Goal: Task Accomplishment & Management: Manage account settings

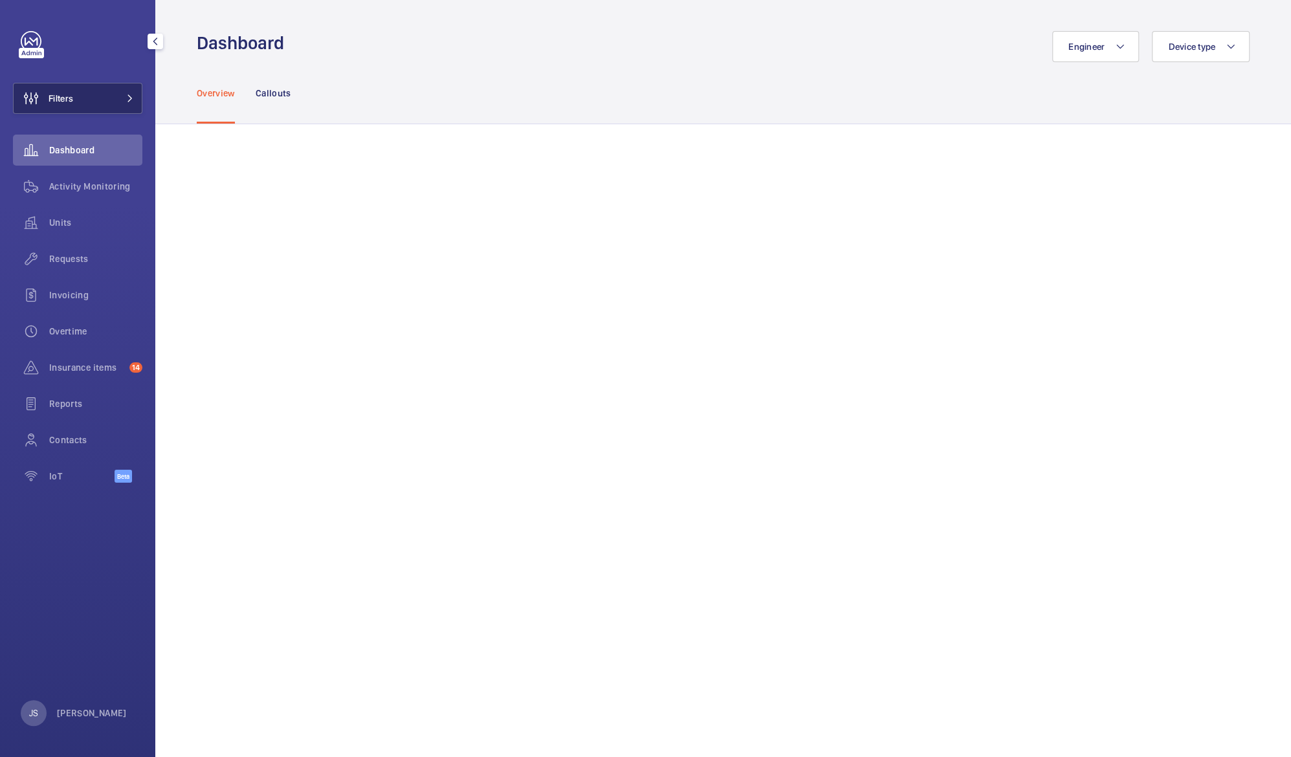
click at [80, 102] on button "Filters" at bounding box center [77, 98] width 129 height 31
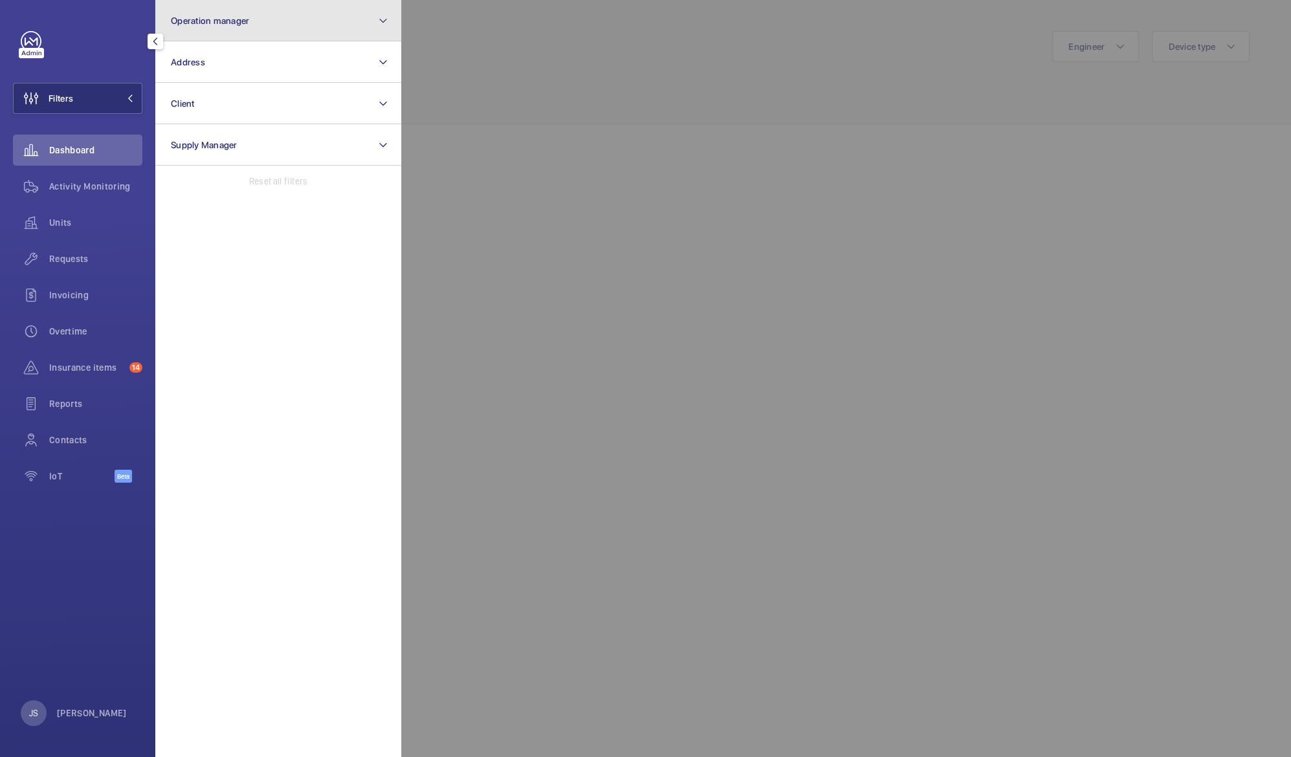
click at [201, 18] on span "Operation manager" at bounding box center [210, 21] width 78 height 10
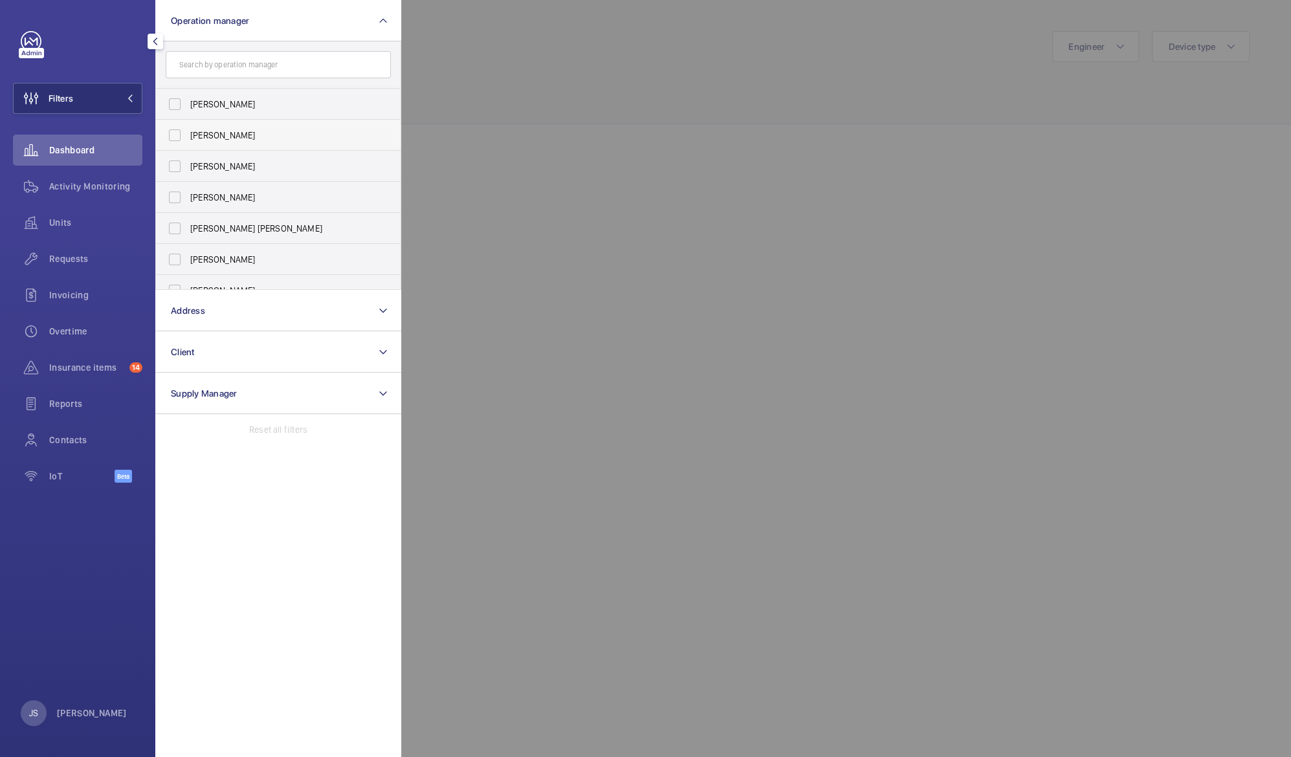
click at [208, 132] on span "[PERSON_NAME]" at bounding box center [279, 135] width 178 height 13
click at [188, 132] on input "[PERSON_NAME]" at bounding box center [175, 135] width 26 height 26
checkbox input "true"
click at [107, 150] on span "Dashboard" at bounding box center [95, 150] width 93 height 13
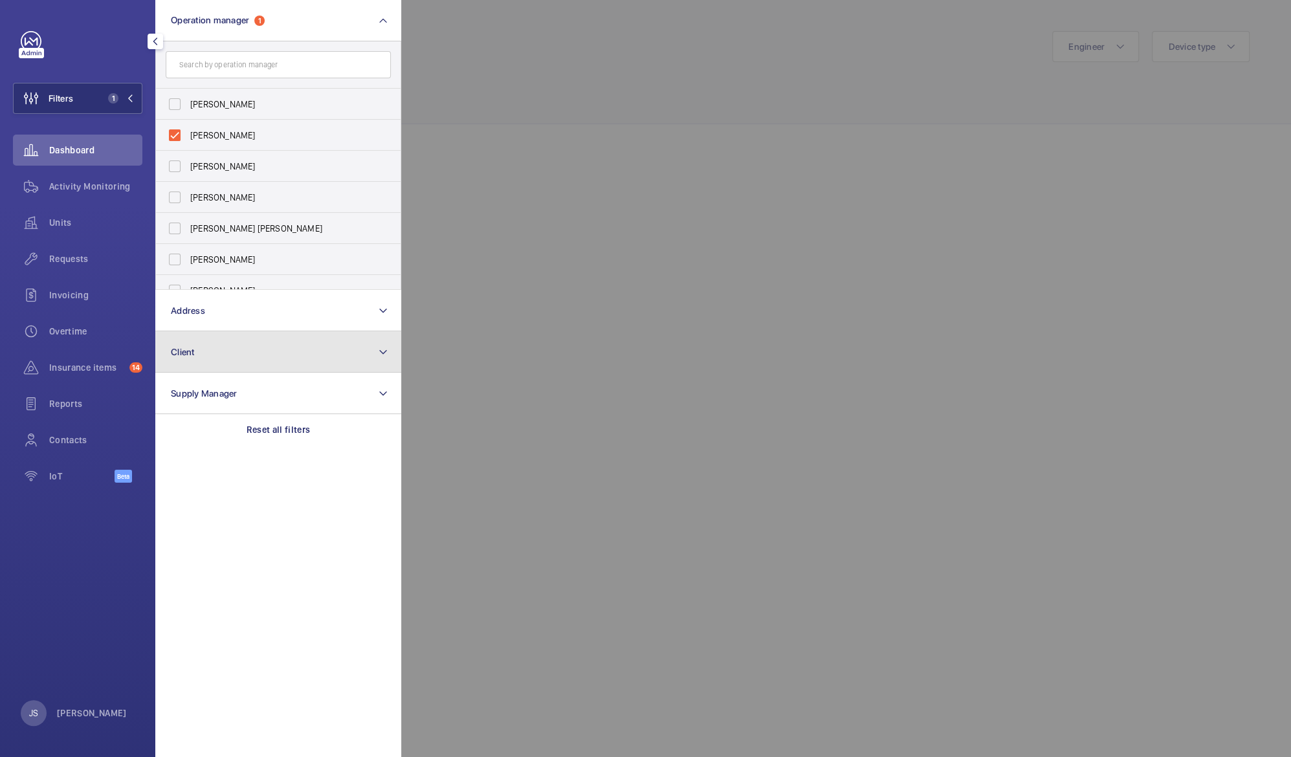
click at [191, 347] on span "Client" at bounding box center [183, 352] width 24 height 10
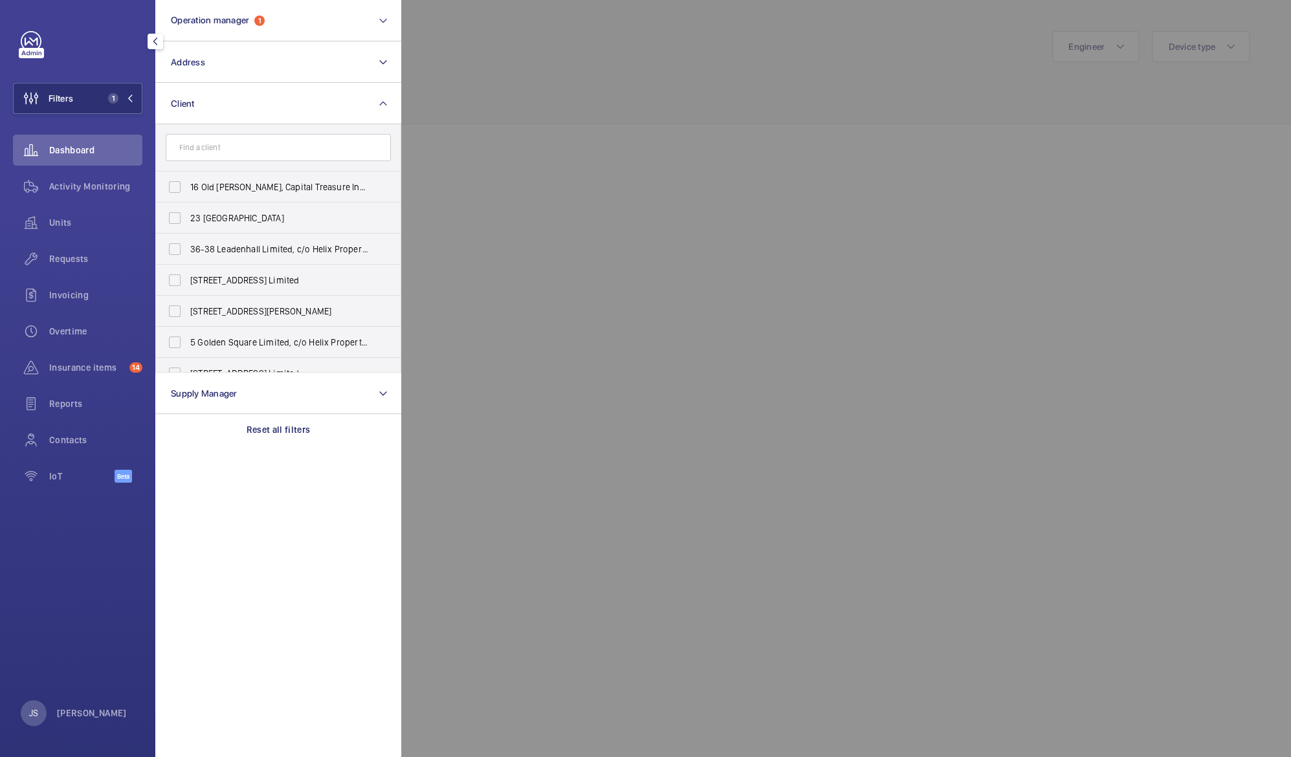
click at [237, 150] on input "text" at bounding box center [278, 147] width 225 height 27
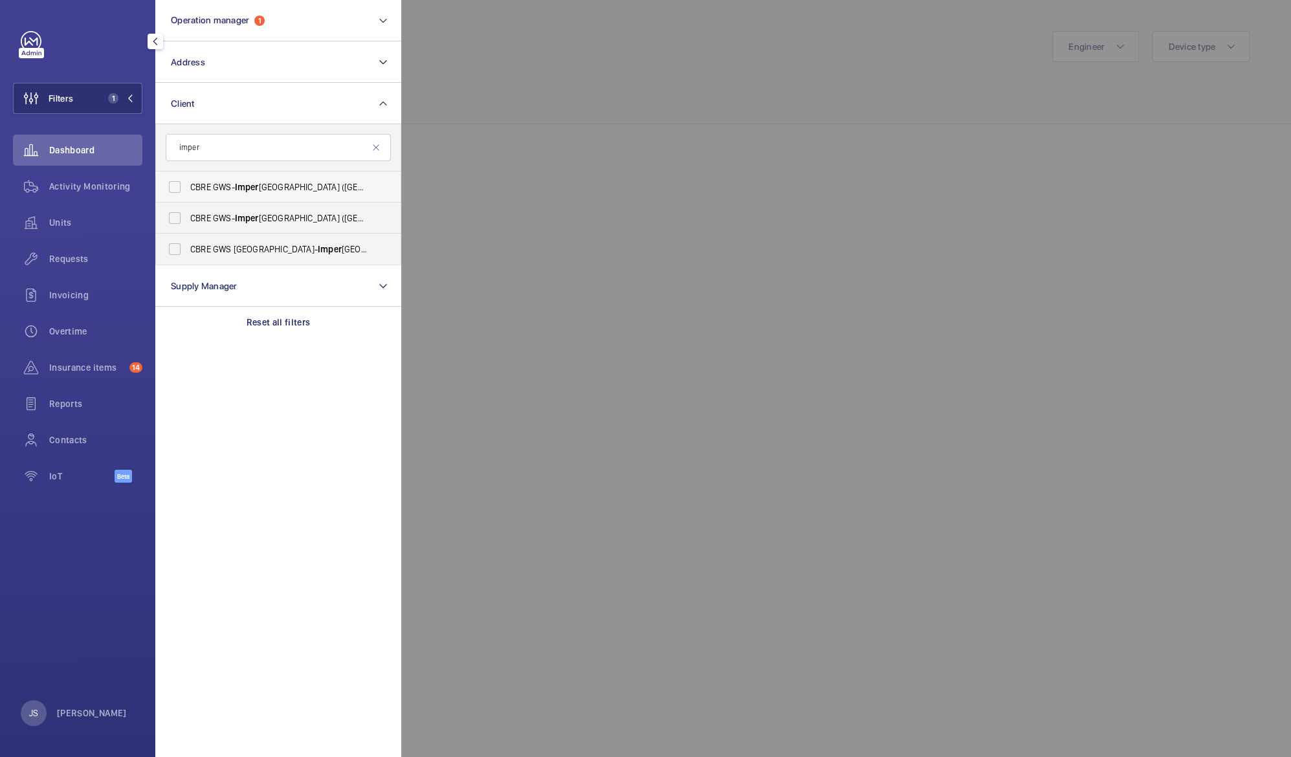
type input "imper"
click at [228, 186] on span "CBRE GWS- Imper ial Hospital ([GEOGRAPHIC_DATA])" at bounding box center [279, 187] width 178 height 13
click at [188, 186] on input "CBRE GWS- Imper ial Hospital ([GEOGRAPHIC_DATA])" at bounding box center [175, 187] width 26 height 26
checkbox input "true"
click at [221, 214] on span "CBRE GWS- [GEOGRAPHIC_DATA] ([GEOGRAPHIC_DATA][PERSON_NAME])" at bounding box center [279, 218] width 178 height 13
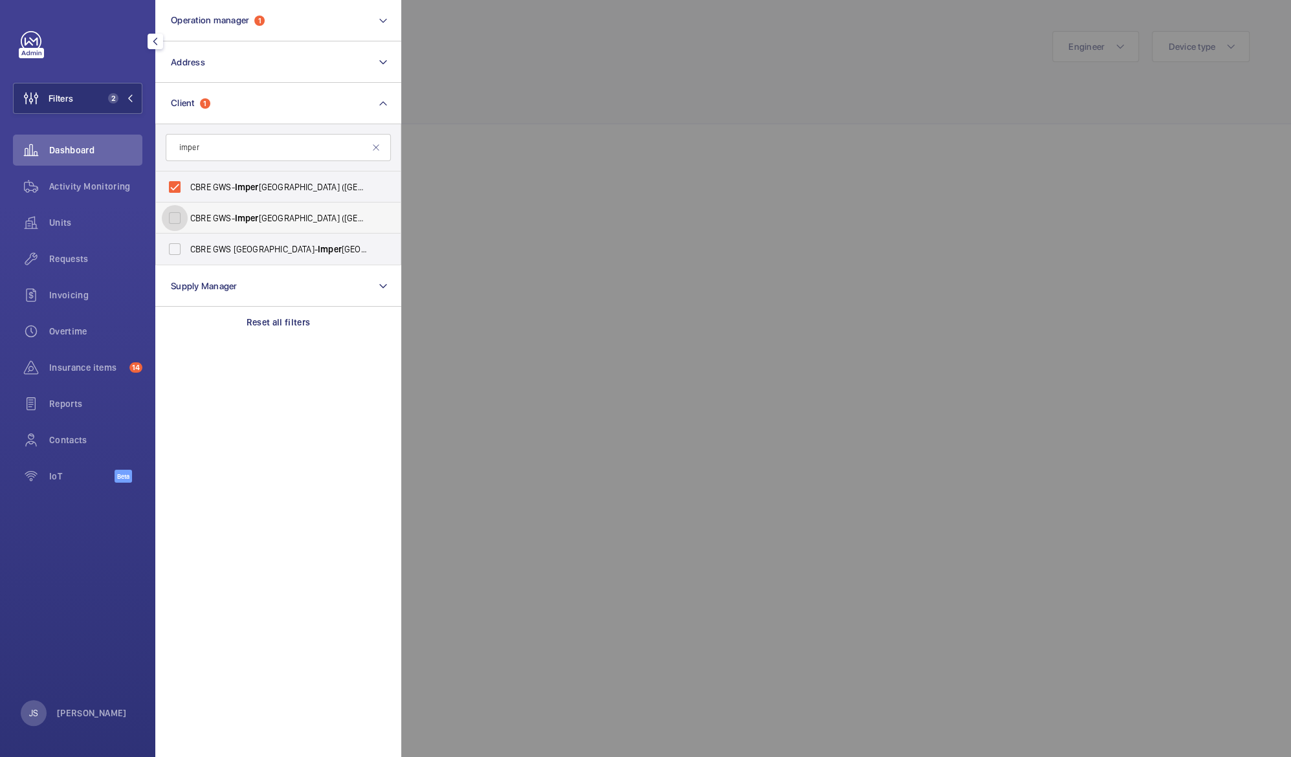
click at [188, 214] on input "CBRE GWS- [GEOGRAPHIC_DATA] ([GEOGRAPHIC_DATA][PERSON_NAME])" at bounding box center [175, 218] width 26 height 26
checkbox input "true"
click at [209, 258] on label "CBRE GWS UK- [GEOGRAPHIC_DATA] ([GEOGRAPHIC_DATA])" at bounding box center [268, 249] width 225 height 31
click at [188, 258] on input "CBRE GWS UK- [GEOGRAPHIC_DATA] ([GEOGRAPHIC_DATA])" at bounding box center [175, 249] width 26 height 26
checkbox input "true"
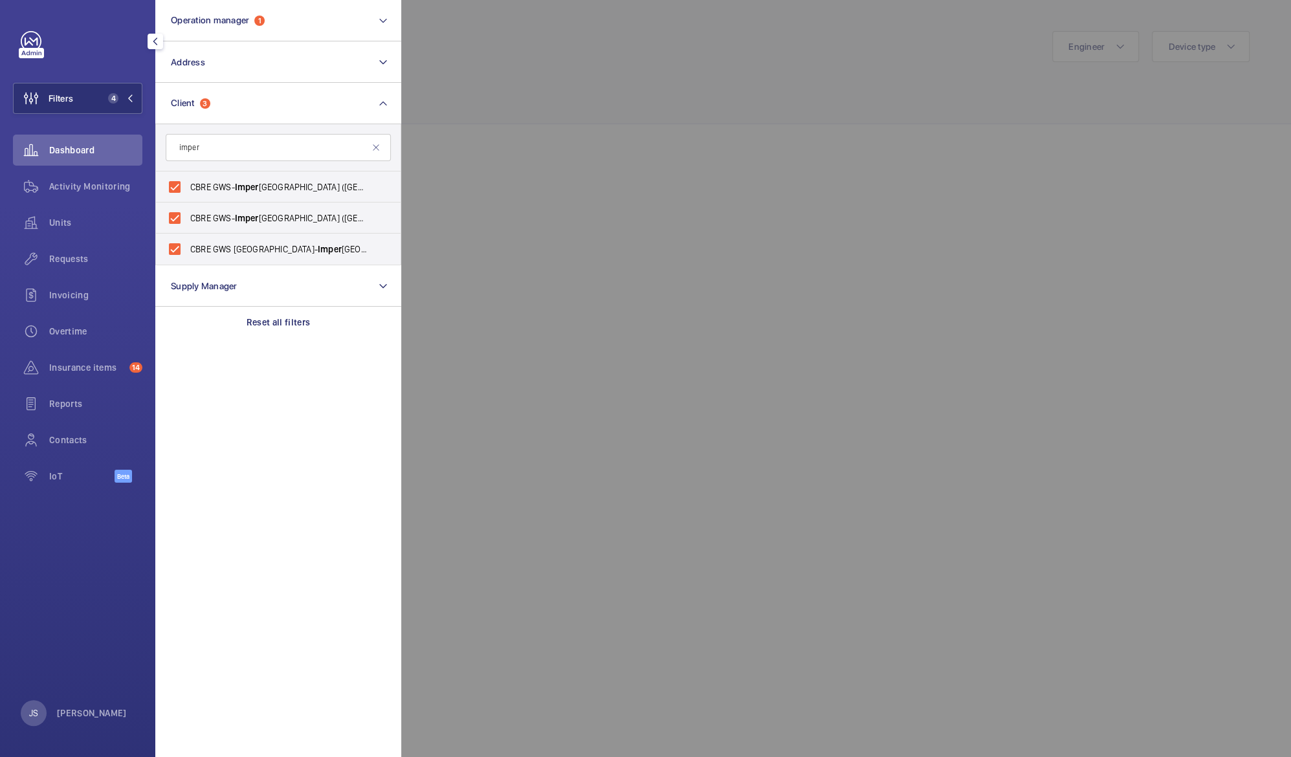
click at [496, 197] on div at bounding box center [1046, 378] width 1291 height 757
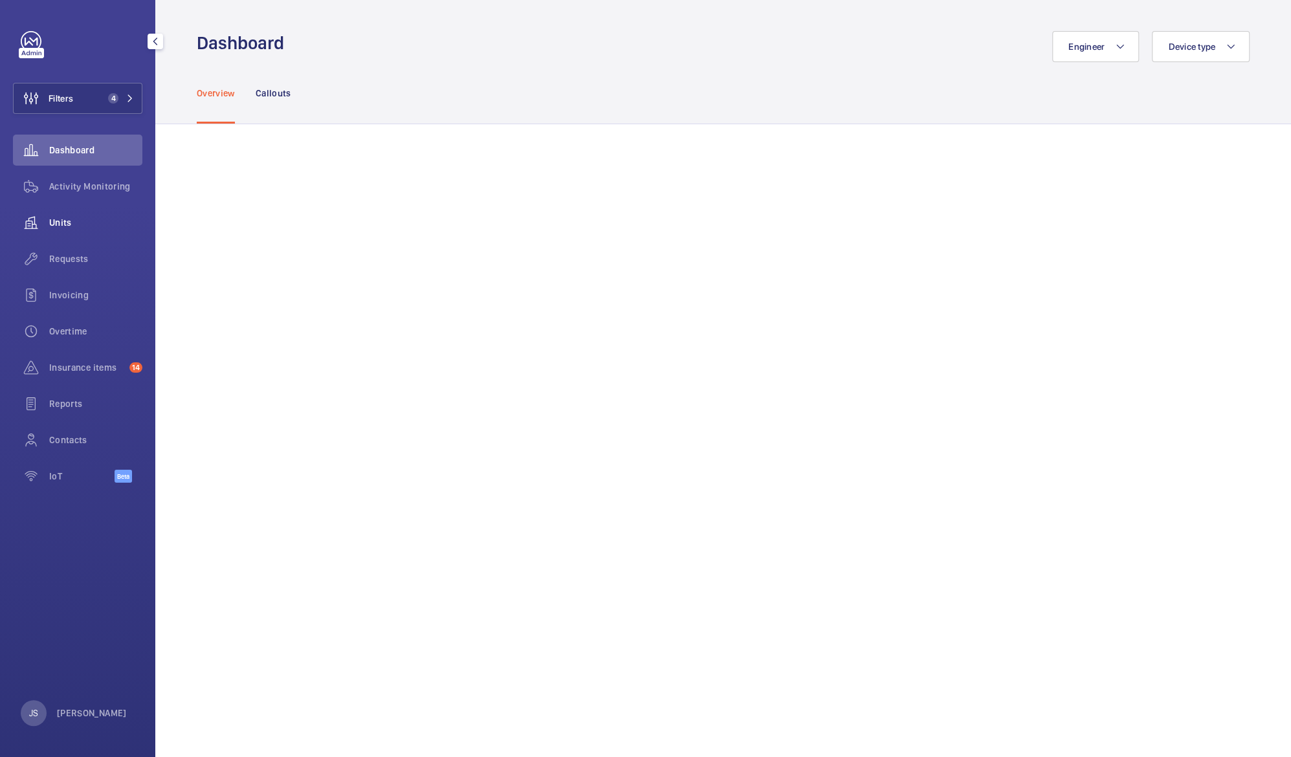
click at [59, 219] on span "Units" at bounding box center [95, 222] width 93 height 13
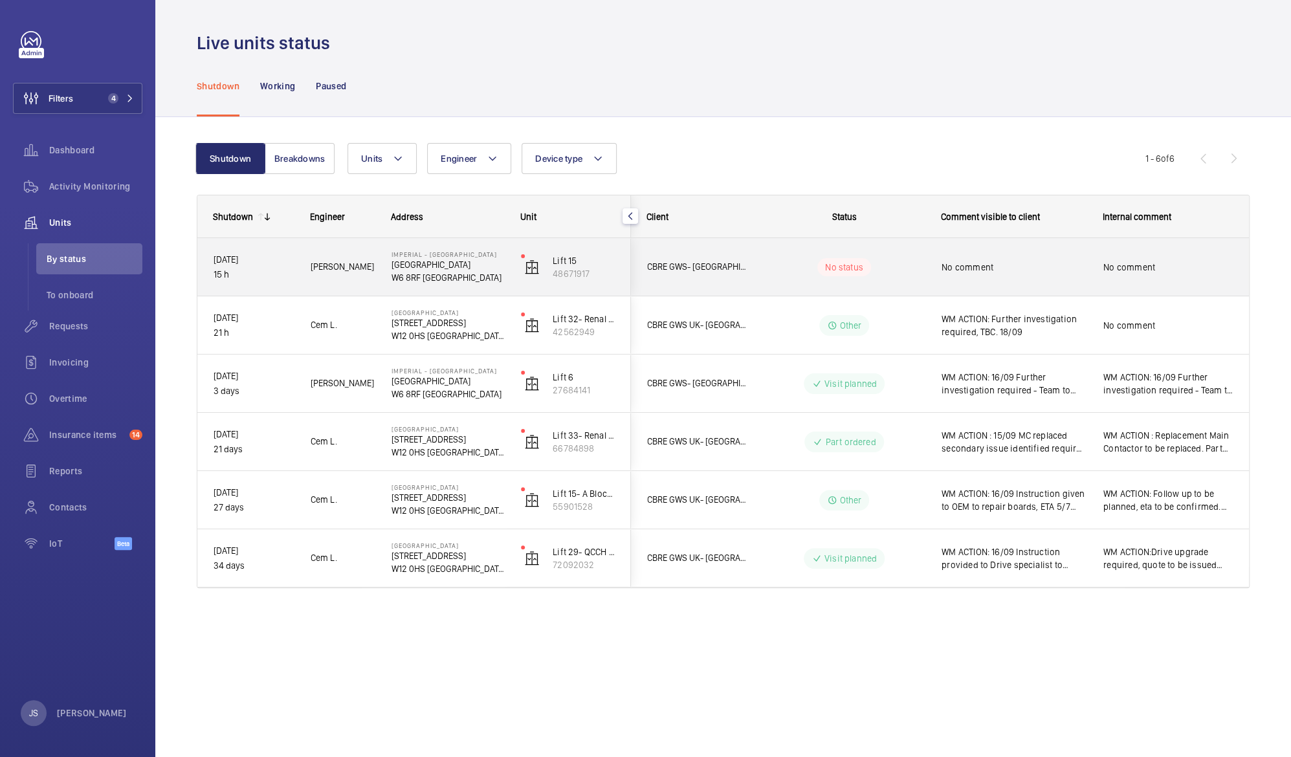
click at [954, 264] on span "No comment" at bounding box center [1014, 267] width 145 height 13
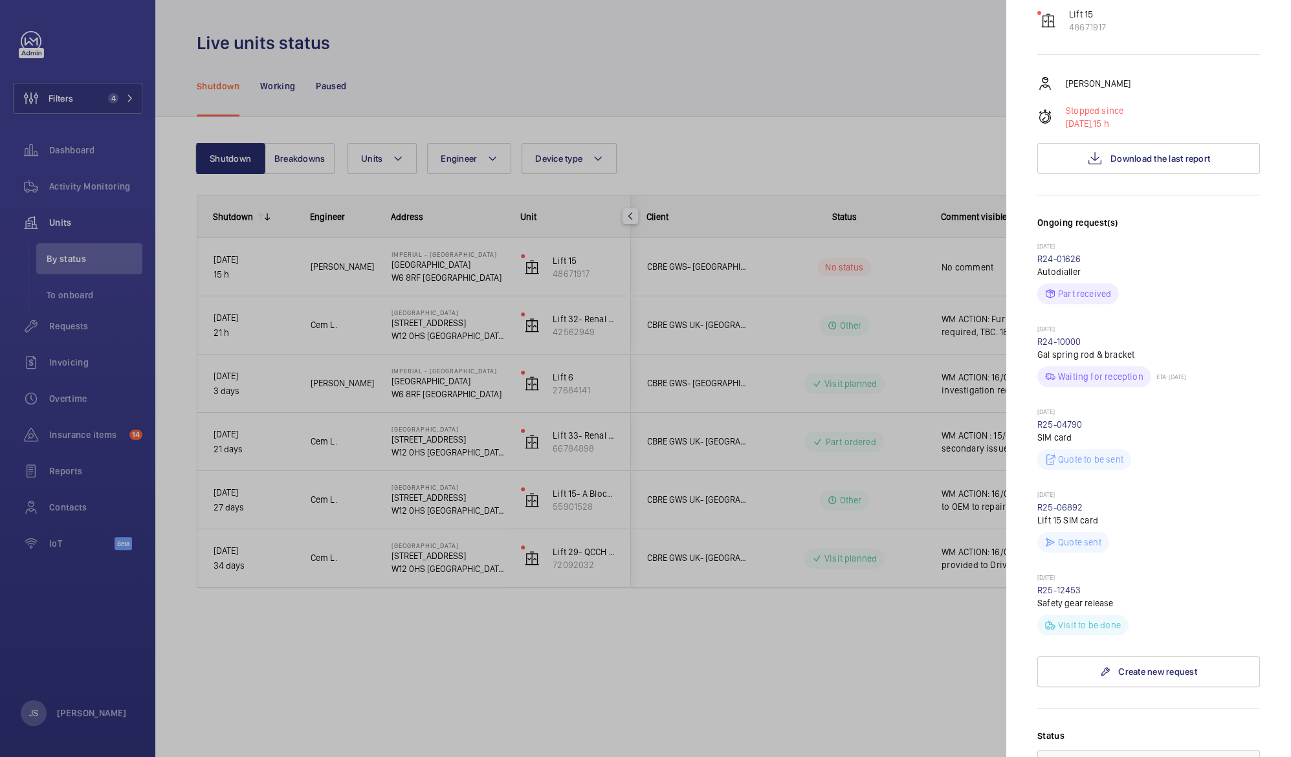
scroll to position [212, 0]
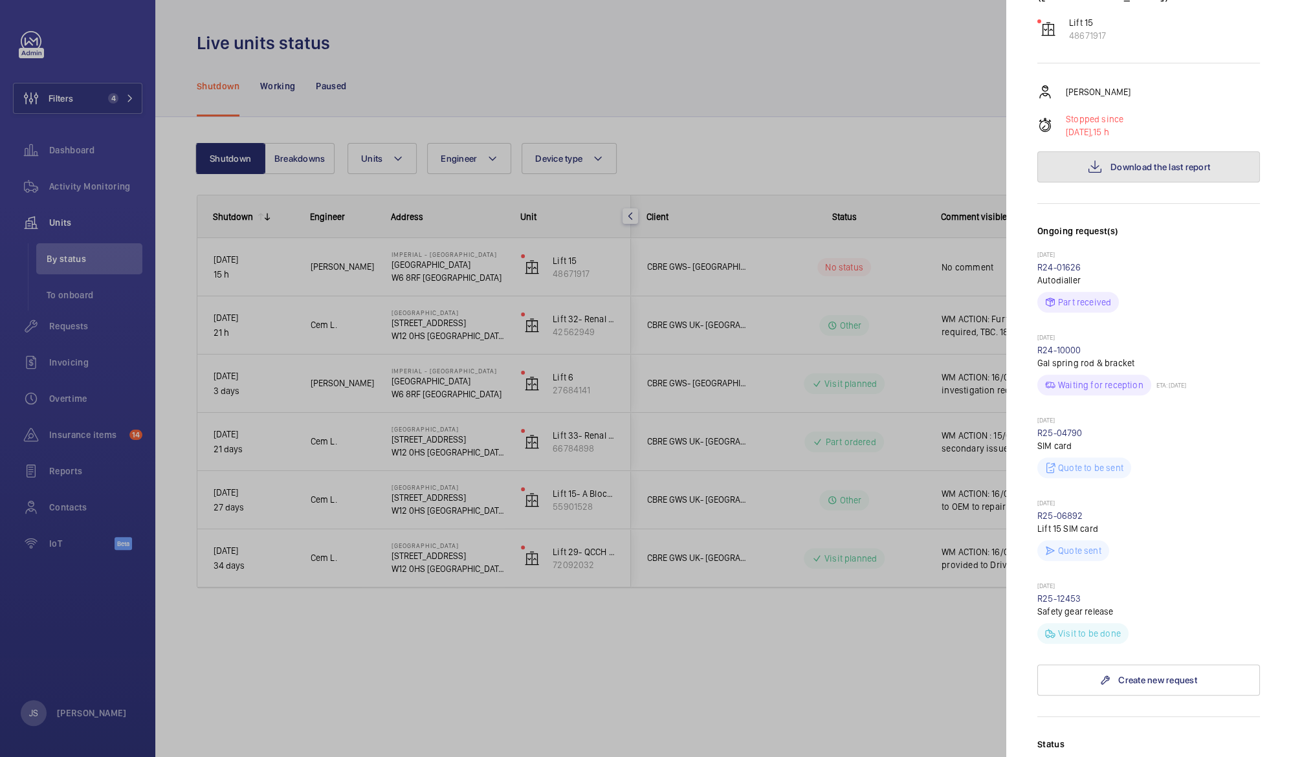
click at [1120, 162] on span "Download the last report" at bounding box center [1161, 167] width 100 height 10
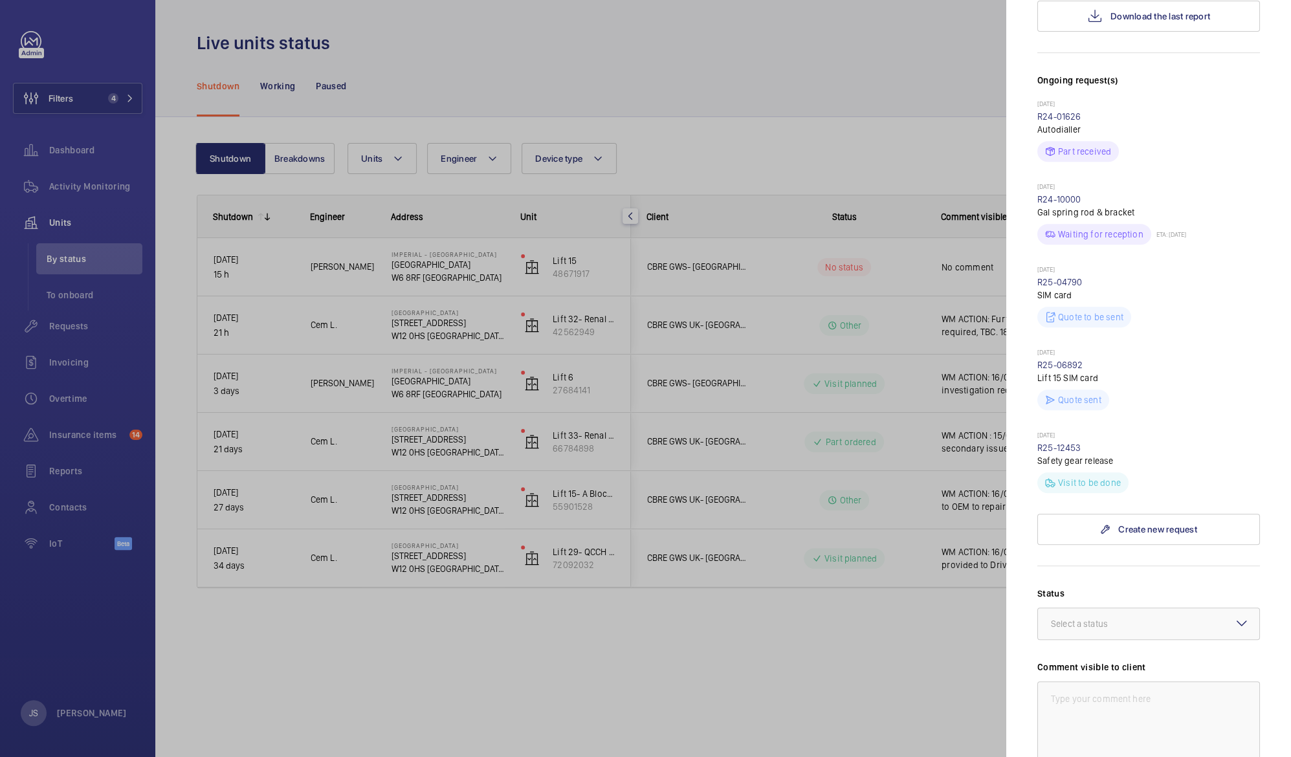
scroll to position [369, 0]
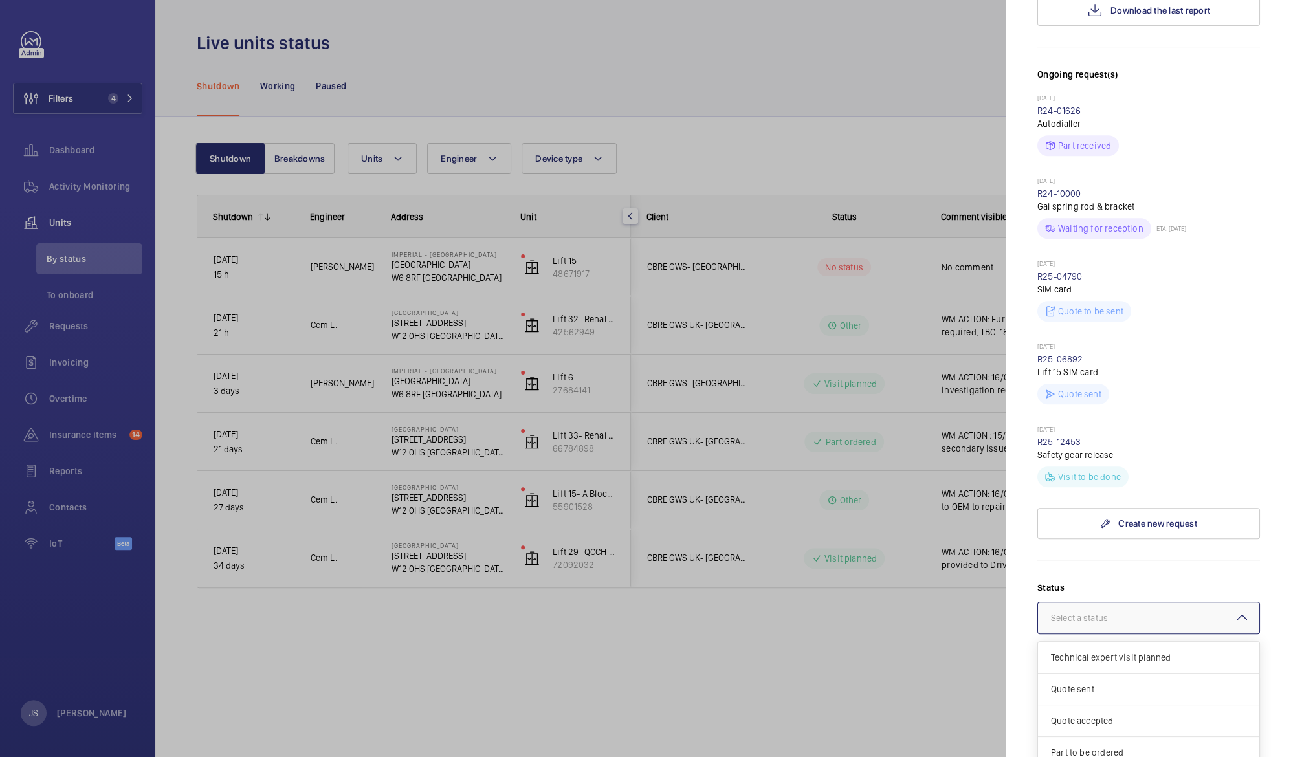
click at [1234, 610] on mat-icon at bounding box center [1242, 618] width 16 height 16
click at [1195, 732] on span "Visit planned" at bounding box center [1148, 738] width 195 height 13
click at [1129, 676] on textarea at bounding box center [1149, 719] width 223 height 87
paste textarea "Lift stuck on top floor above floor level, safety gear pulled in, drive faults,…"
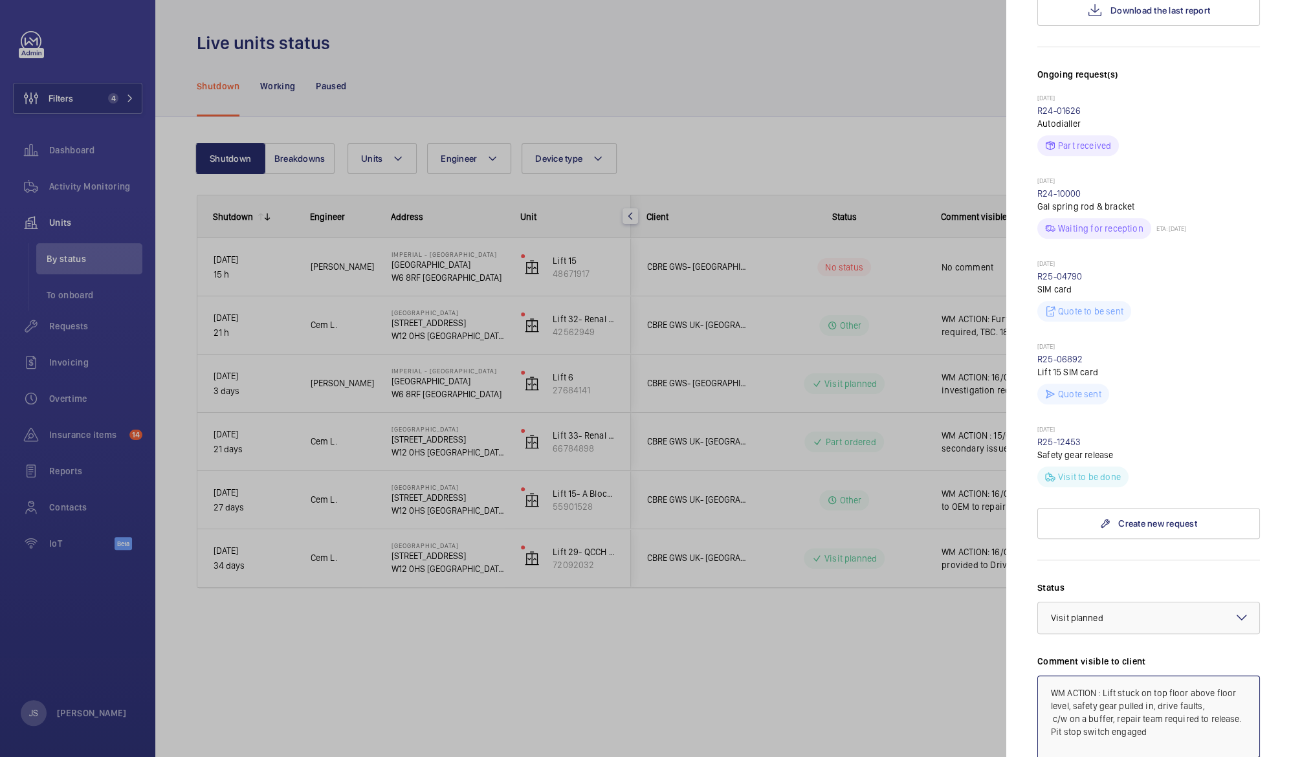
click at [1102, 676] on textarea "WM ACTION : Lift stuck on top floor above floor level, safety gear pulled in, d…" at bounding box center [1149, 719] width 223 height 87
click at [1102, 693] on textarea "WM ACTION : 18/09 Lift found stuck on top floor above floor level, safety gear …" at bounding box center [1149, 719] width 223 height 87
drag, startPoint x: 1163, startPoint y: 693, endPoint x: 1236, endPoint y: 716, distance: 76.2
click at [1236, 716] on textarea "WM ACTION : 18/09 Lift found stuck on top floor above floor level, safety gear …" at bounding box center [1149, 719] width 223 height 87
click at [1105, 676] on textarea "WM ACTION : 18/09 Lift found stuck on top floor above floor level, safety gear …" at bounding box center [1149, 719] width 223 height 87
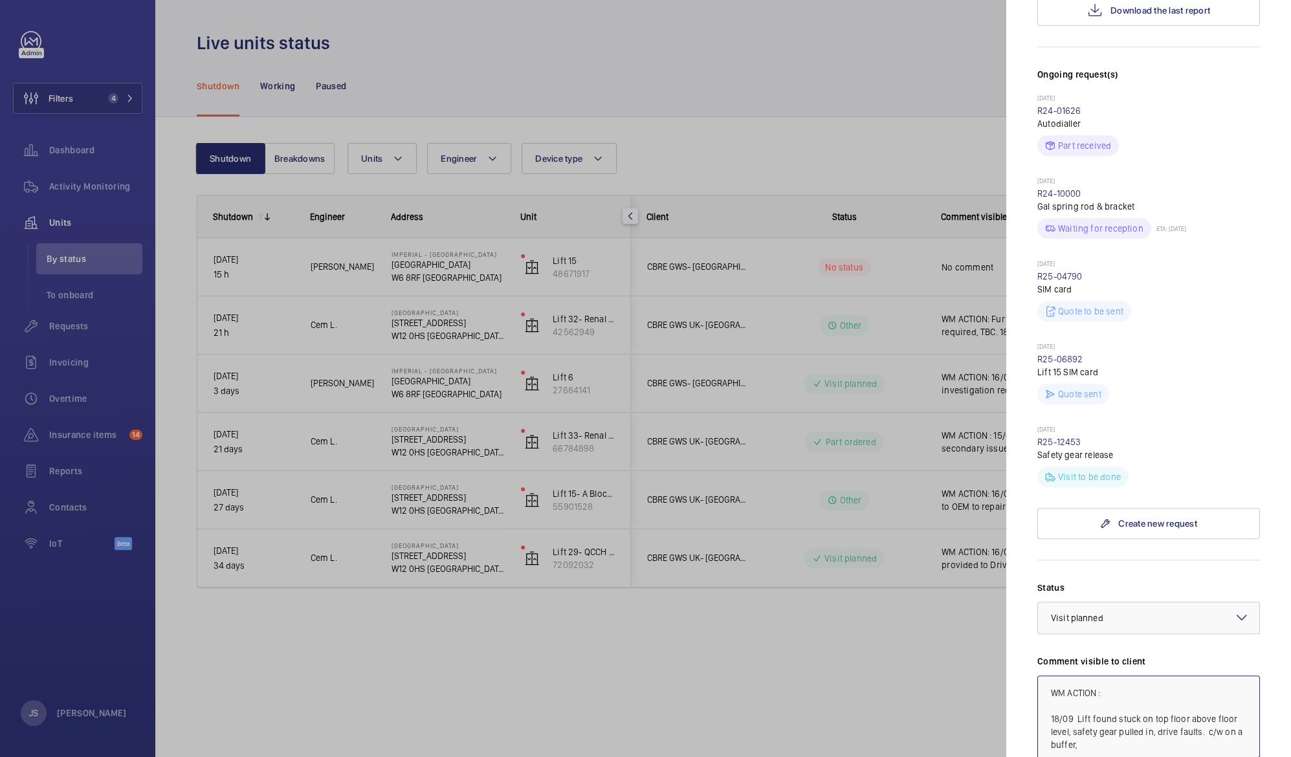
click at [1109, 676] on textarea "WM ACTION : 18/09 Lift found stuck on top floor above floor level, safety gear …" at bounding box center [1149, 719] width 223 height 87
click at [1155, 676] on textarea "WM ACTION : 19/09 Repair eam o be scheduled 18/09 Lift found stuck on top floor…" at bounding box center [1149, 719] width 223 height 87
click at [1178, 676] on textarea "WM ACTION : 19/09 Repair team o be scheduled 18/09 Lift found stuck on top floo…" at bounding box center [1149, 719] width 223 height 87
click at [1127, 676] on textarea "WM ACTION : 19/09 Repair team to be scheduled 18/09 Lift found stuck on top flo…" at bounding box center [1149, 719] width 223 height 87
click at [1129, 676] on textarea "WM ACTION : 19/09 EquipmentRepair team to be scheduled 18/09 Lift found stuck o…" at bounding box center [1149, 719] width 223 height 87
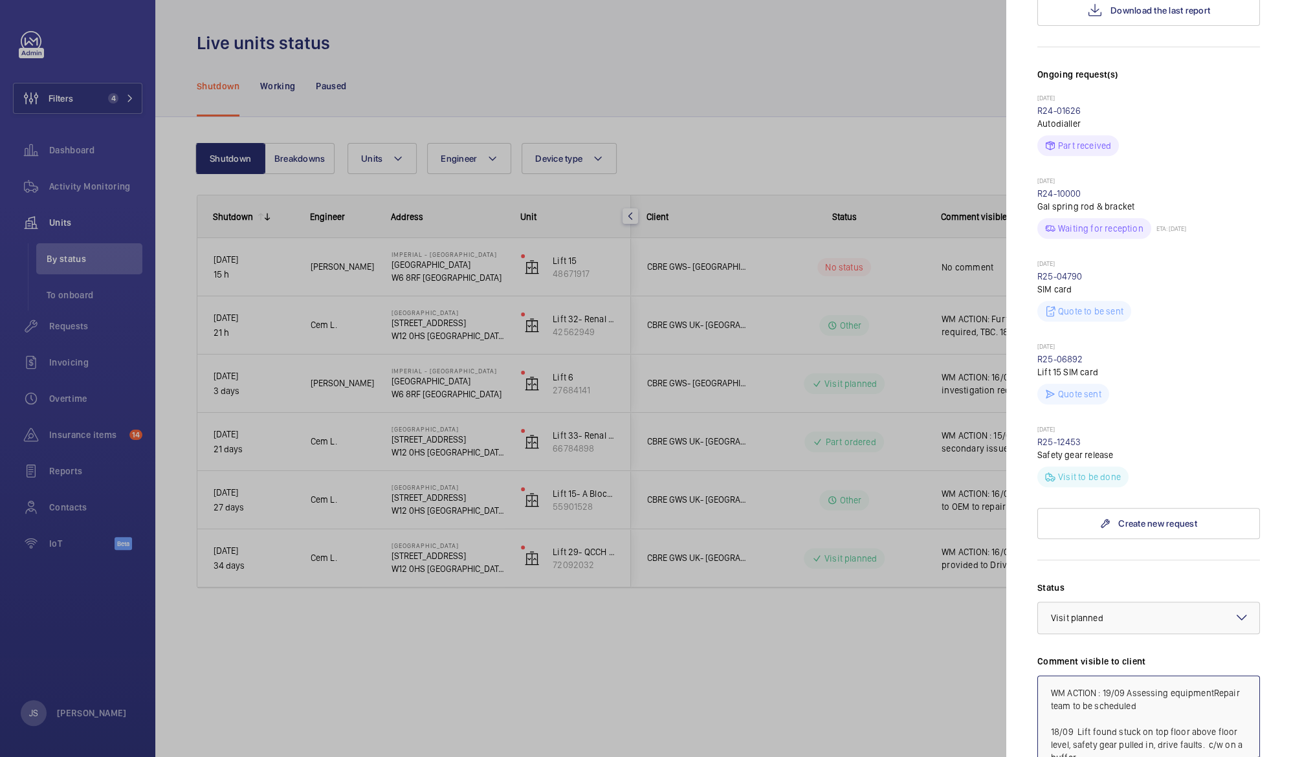
click at [1094, 682] on textarea "WM ACTION : 19/09 Assessing equipmentRepair team to be scheduled 18/09 Lift fou…" at bounding box center [1149, 719] width 223 height 87
click at [1111, 681] on textarea "WM ACTION : 19/09 Assessing equipment required to faciliae Repair team to be sc…" at bounding box center [1149, 719] width 223 height 87
click at [1120, 682] on textarea "WM ACTION : 19/09 Assessing equipment required to facitliae Repair team to be s…" at bounding box center [1149, 719] width 223 height 87
click at [1122, 682] on textarea "WM ACTION : 19/09 Assessing equipment required to facitliae Repair team to be s…" at bounding box center [1149, 719] width 223 height 87
click at [1113, 679] on textarea "WM ACTION : 19/09 Assessing equipment required to facitliate Repair team to be …" at bounding box center [1149, 719] width 223 height 87
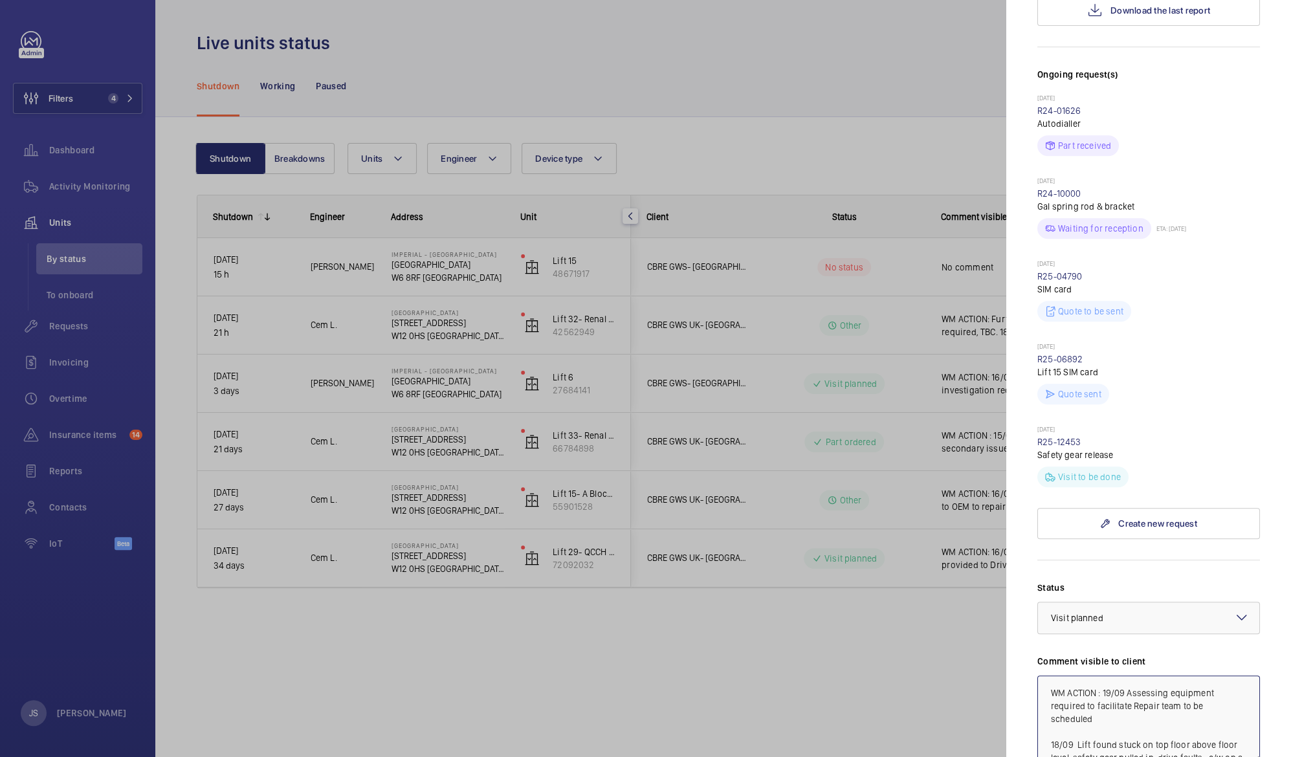
click at [1086, 702] on textarea "WM ACTION : 19/09 Assessing equipment required to facilitate Repair team to be …" at bounding box center [1149, 719] width 223 height 87
click at [1119, 682] on textarea "WM ACTION : 19/09 Assessing equipment required to facilitate Repair team to be …" at bounding box center [1149, 719] width 223 height 87
click at [1113, 708] on textarea "WM ACTION : 19/09 Assessing equipment required to facilittate Repair team to be…" at bounding box center [1149, 719] width 223 height 87
click at [1114, 682] on textarea "WM ACTION : 19/09 Assessing equipment required to facilittate Repair team to be…" at bounding box center [1149, 719] width 223 height 87
drag, startPoint x: 1132, startPoint y: 678, endPoint x: 1089, endPoint y: 680, distance: 42.1
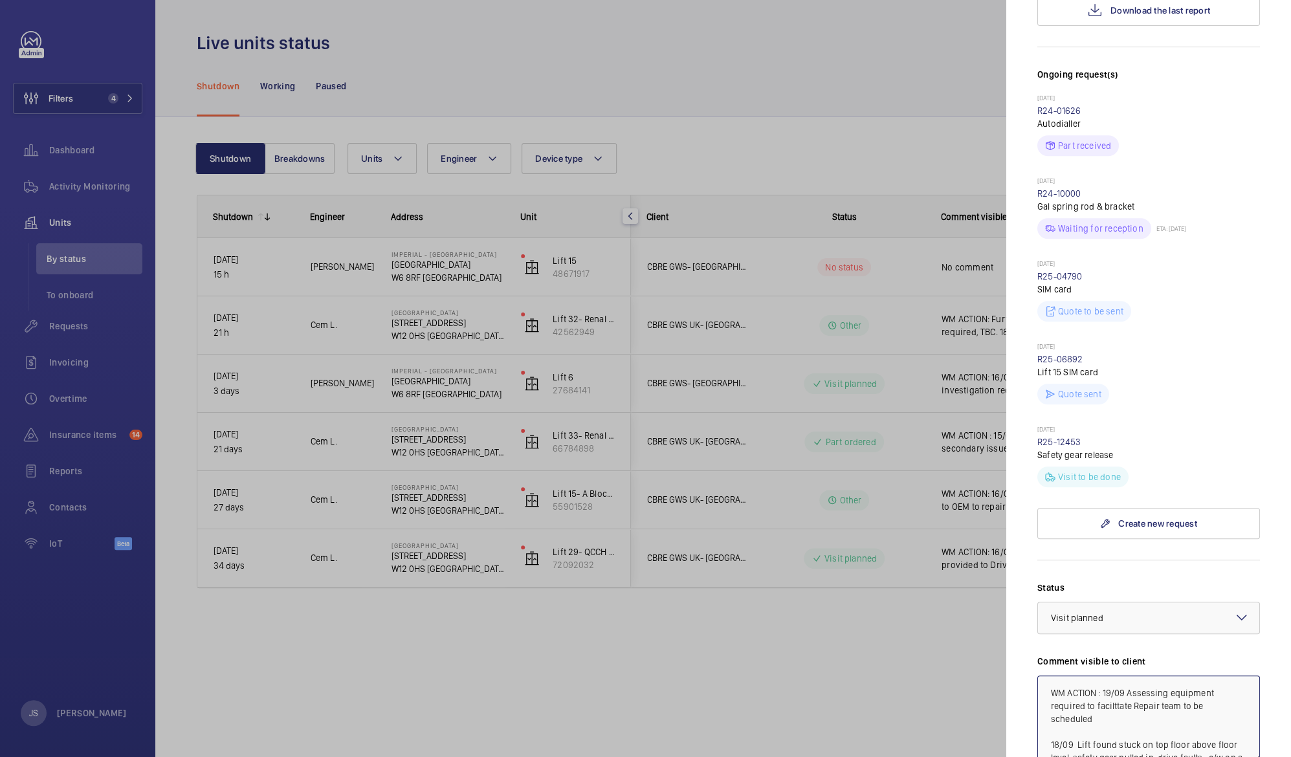
click at [1089, 680] on textarea "WM ACTION : 19/09 Assessing equipment required to facilttate Repair team to be …" at bounding box center [1149, 719] width 223 height 87
click at [1203, 680] on textarea "WM ACTION : 19/09 Assessing equipment required. Repair team to be scheduled 18/…" at bounding box center [1149, 719] width 223 height 87
drag, startPoint x: 1048, startPoint y: 664, endPoint x: 1089, endPoint y: 739, distance: 85.8
click at [1089, 739] on div "Status Select a status × Visit planned × Comment visible to client WM ACTION : …" at bounding box center [1149, 761] width 223 height 361
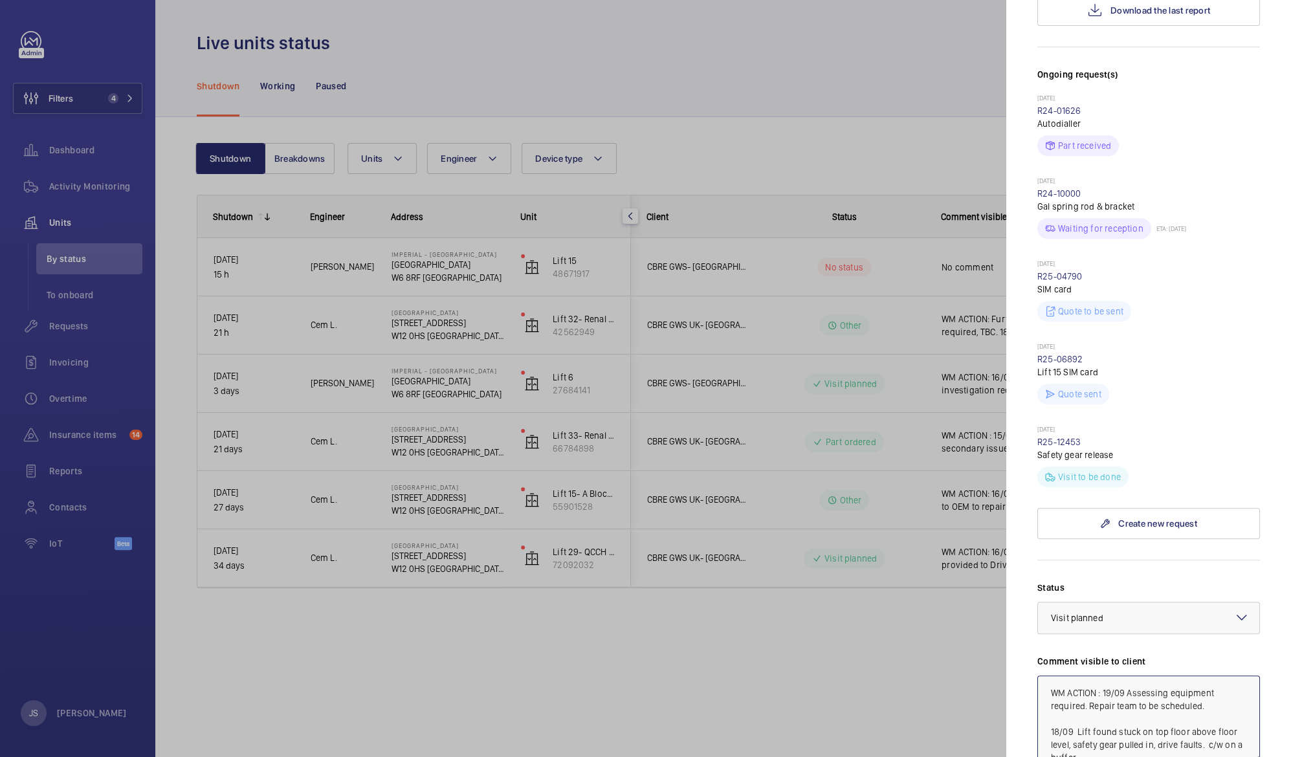
type textarea "WM ACTION : 19/09 Assessing equipment required. Repair team to be scheduled. 18…"
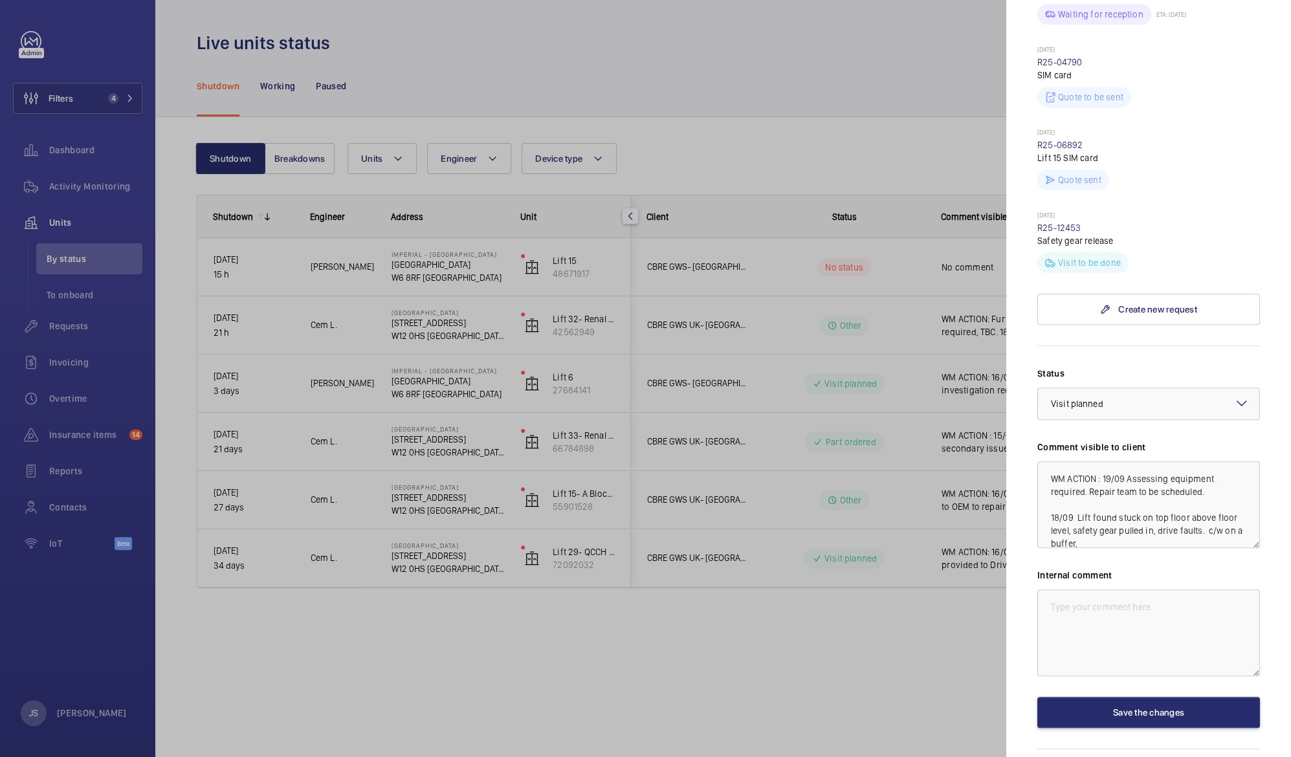
scroll to position [590, 0]
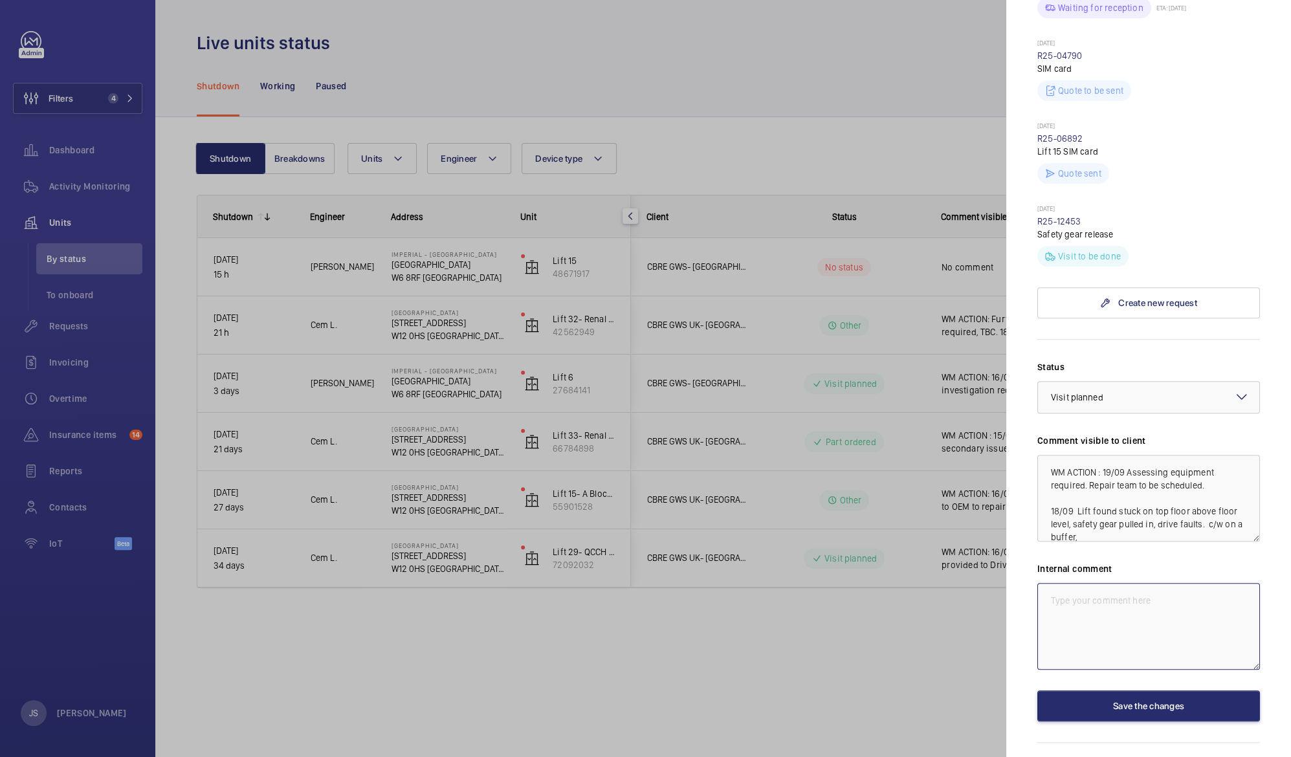
click at [1068, 583] on textarea at bounding box center [1149, 626] width 223 height 87
paste textarea "WM ACTION : 19/09 Assessing equipment required. Repair team to be scheduled. 18…"
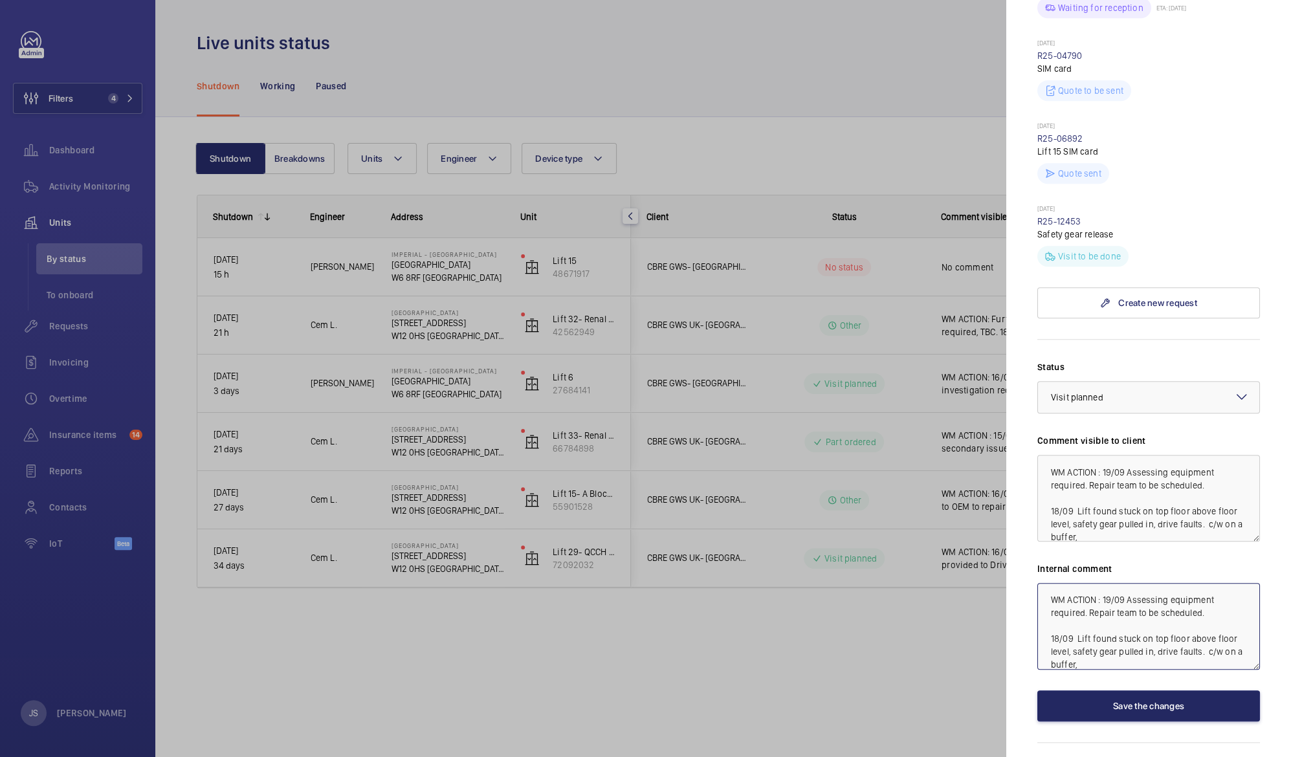
type textarea "WM ACTION : 19/09 Assessing equipment required. Repair team to be scheduled. 18…"
click at [1137, 691] on button "Save the changes" at bounding box center [1149, 706] width 223 height 31
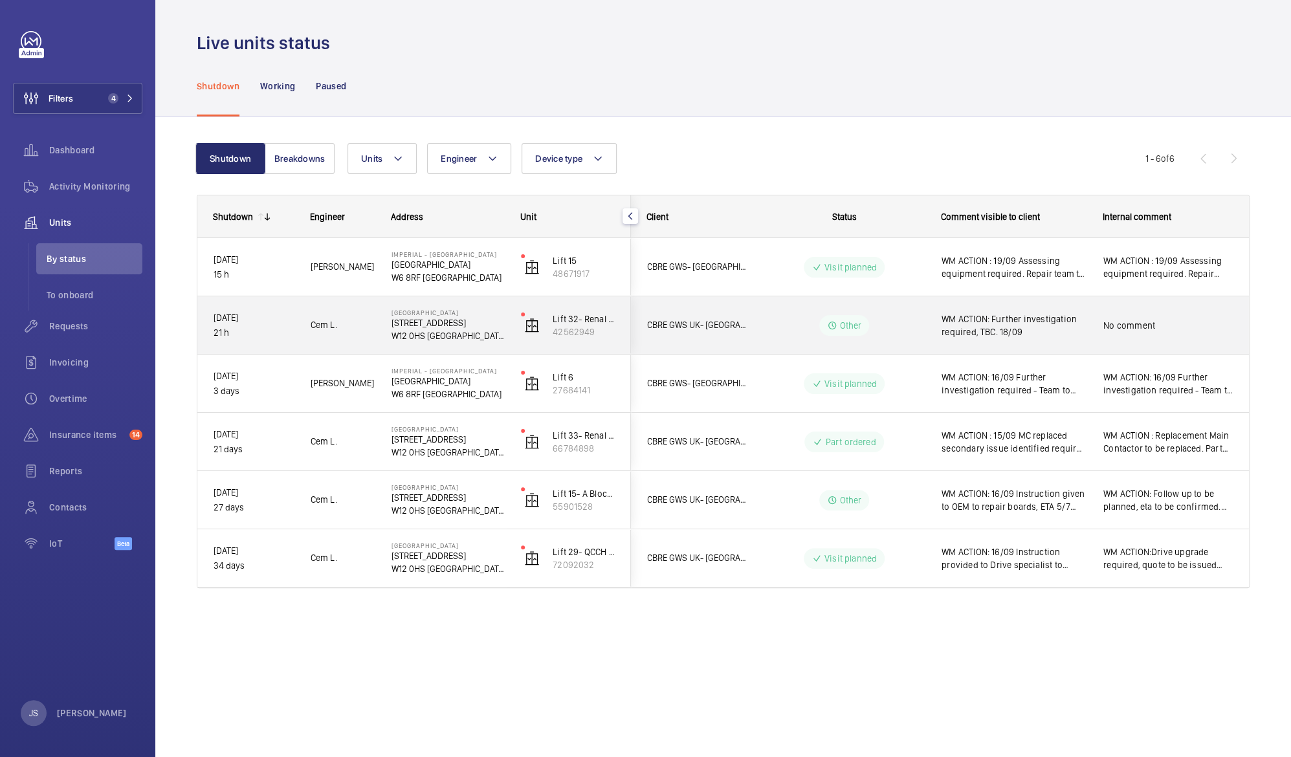
click at [1017, 328] on span "WM ACTION: Further investigation required, TBC. 18/09" at bounding box center [1014, 326] width 145 height 26
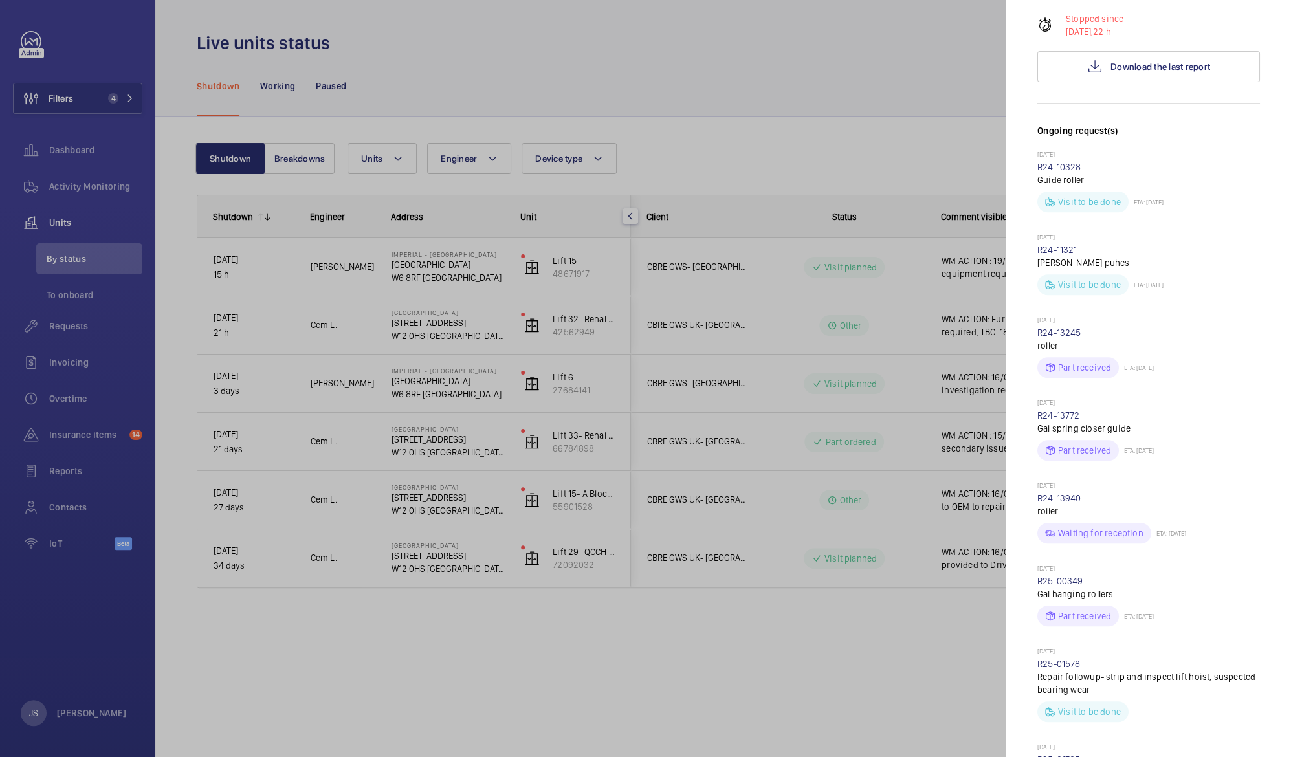
scroll to position [221, 0]
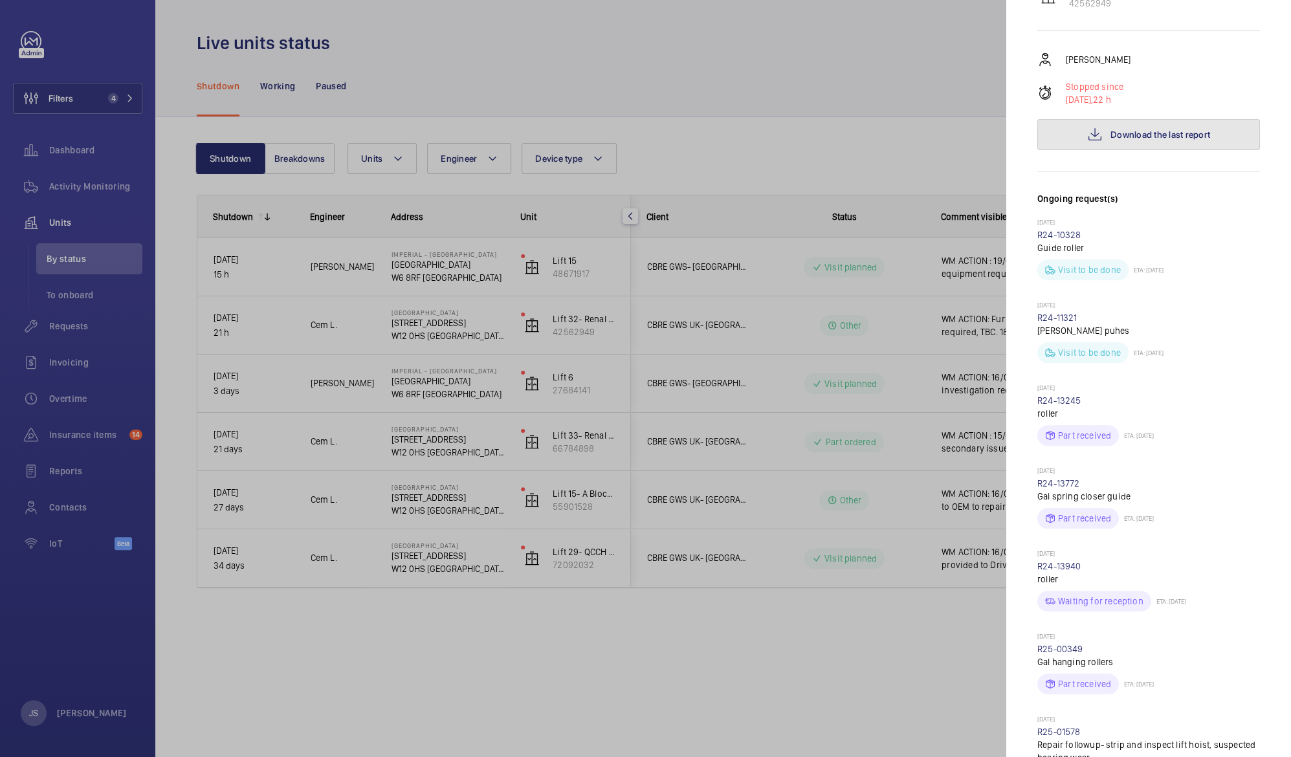
click at [1135, 129] on span "Download the last report" at bounding box center [1161, 134] width 100 height 10
click at [923, 173] on div at bounding box center [645, 378] width 1291 height 757
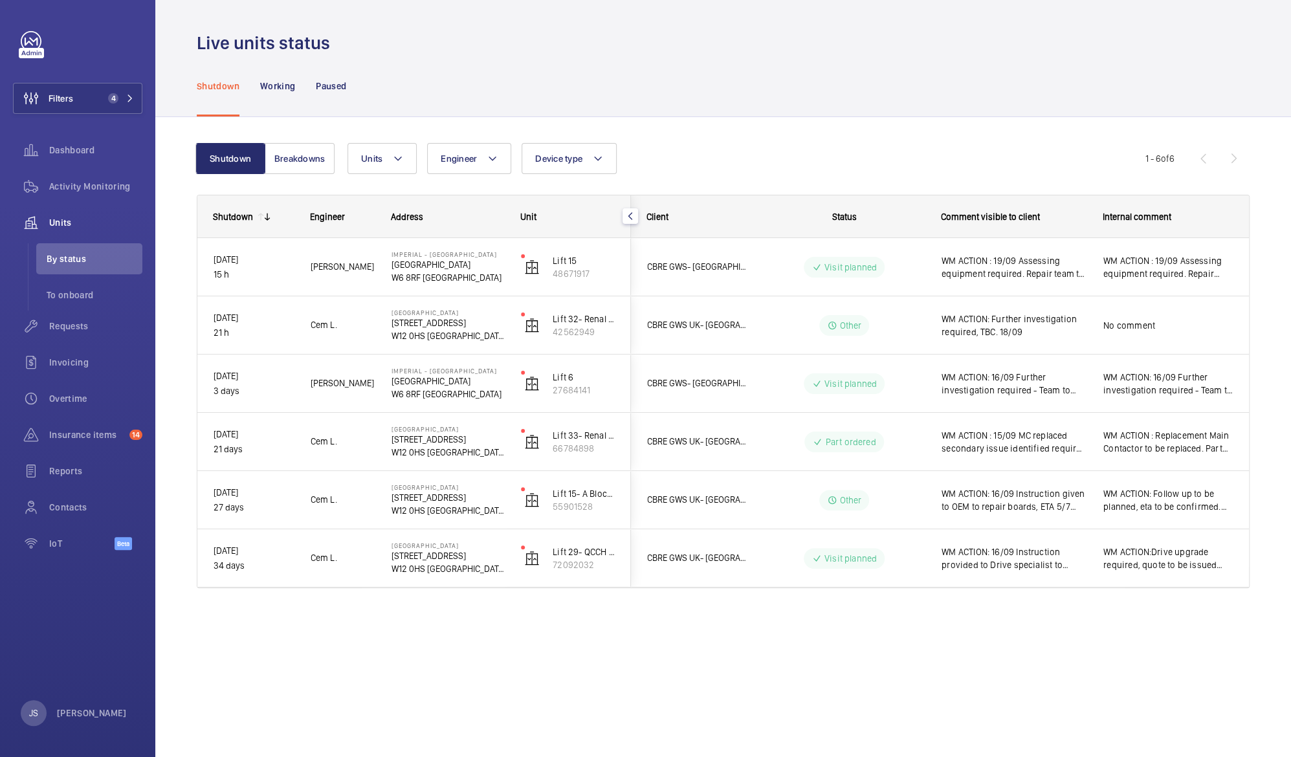
scroll to position [0, 0]
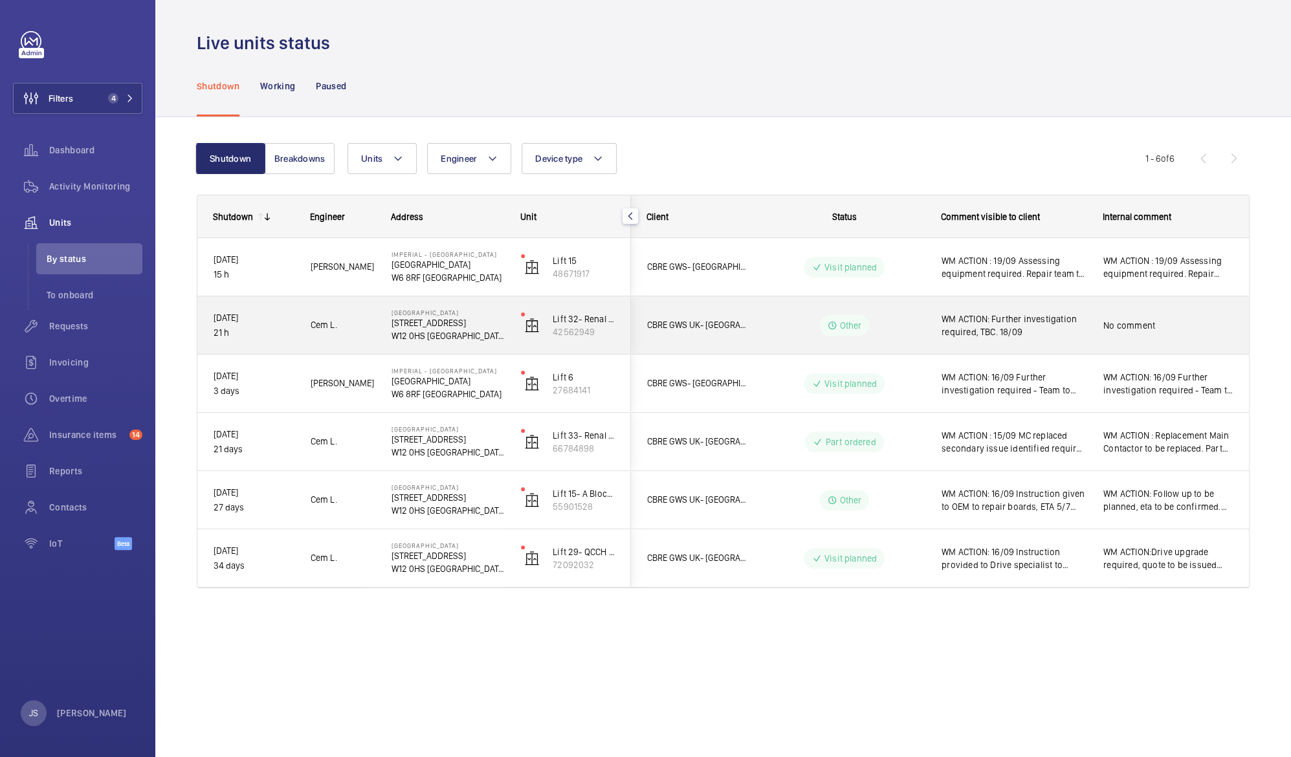
click at [1012, 326] on span "WM ACTION: Further investigation required, TBC. 18/09" at bounding box center [1014, 326] width 145 height 26
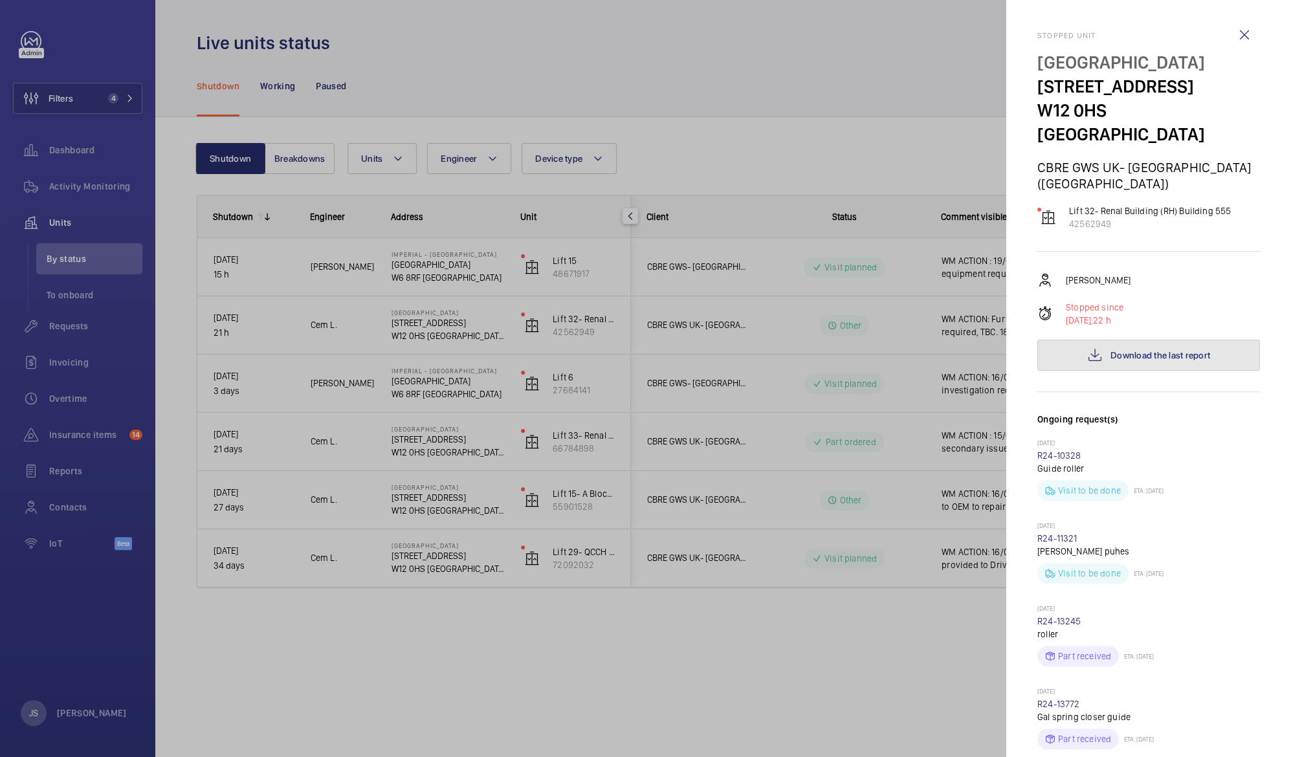
click at [1156, 350] on span "Download the last report" at bounding box center [1161, 355] width 100 height 10
click at [906, 142] on div at bounding box center [645, 378] width 1291 height 757
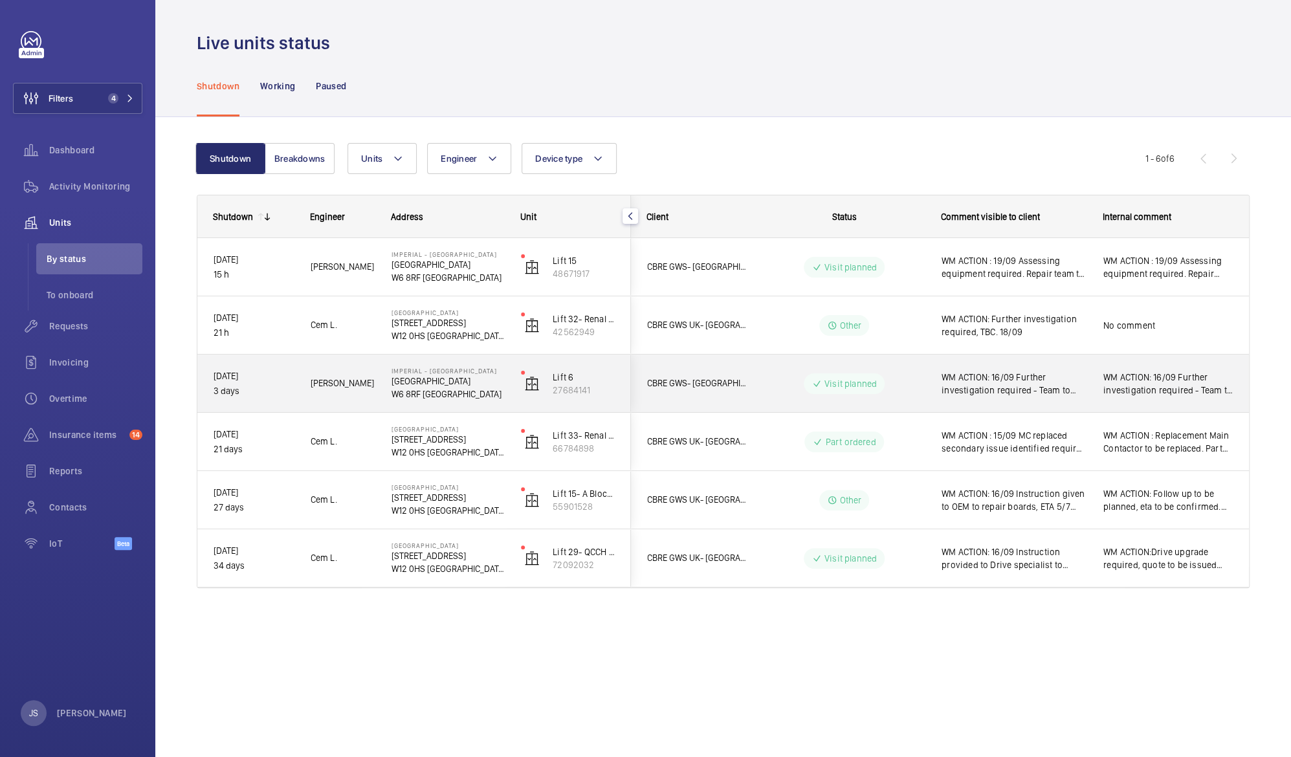
click at [982, 392] on span "WM ACTION: 16/09 Further investigation required - Team to site 17/09 WM ACTION:…" at bounding box center [1014, 384] width 145 height 26
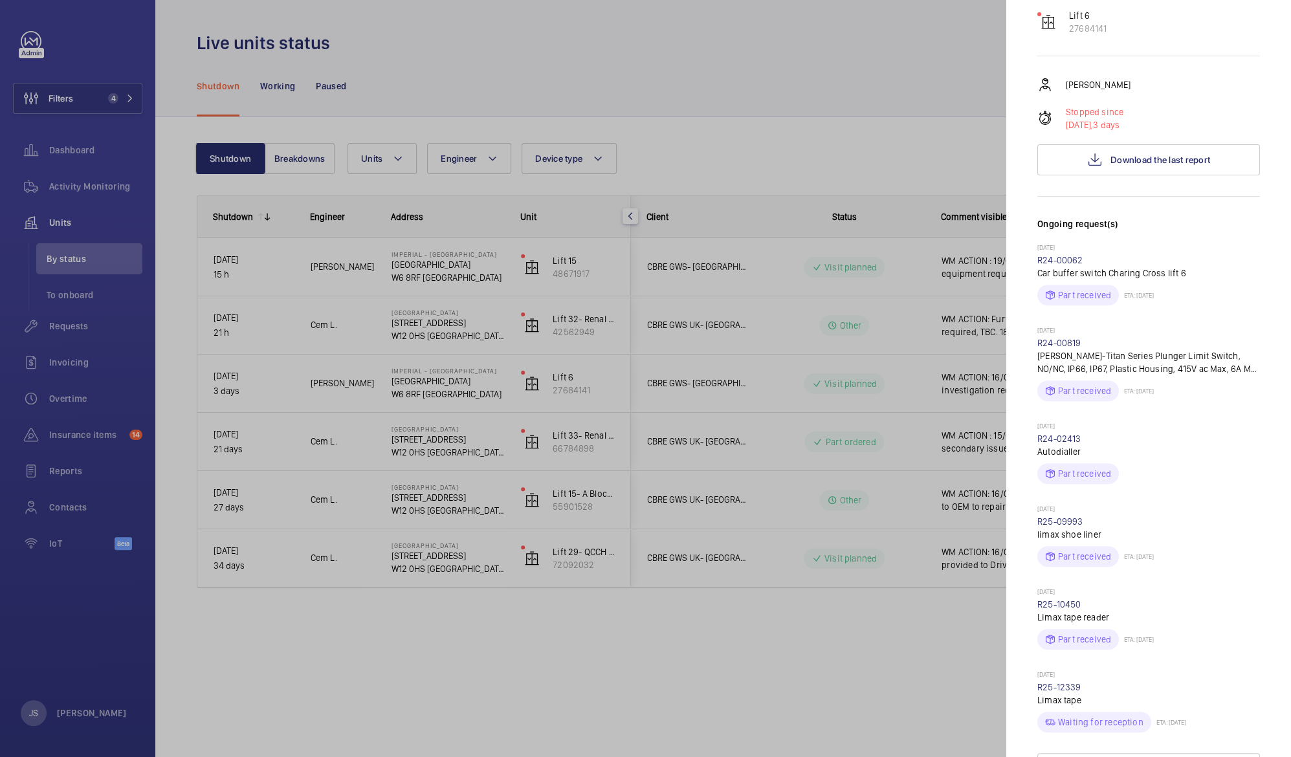
scroll to position [218, 0]
click at [1169, 157] on span "Download the last report" at bounding box center [1161, 162] width 100 height 10
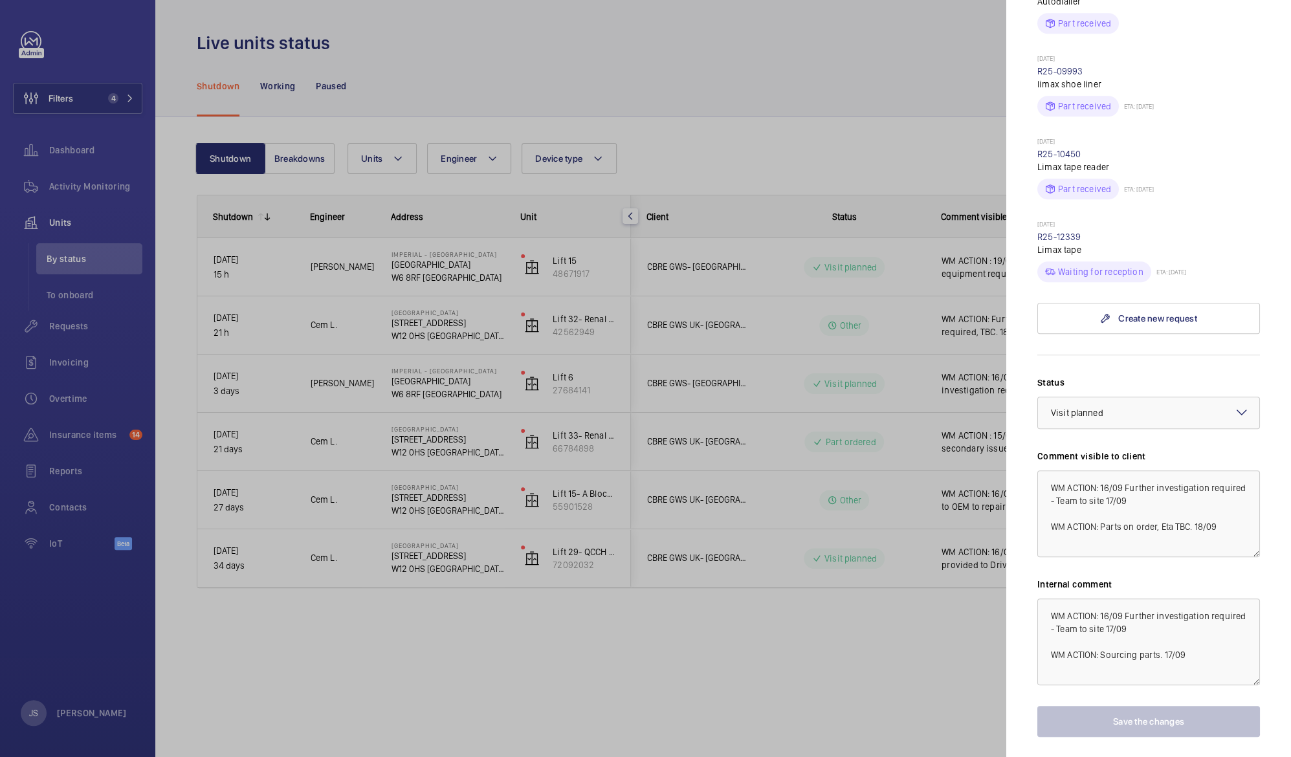
scroll to position [694, 0]
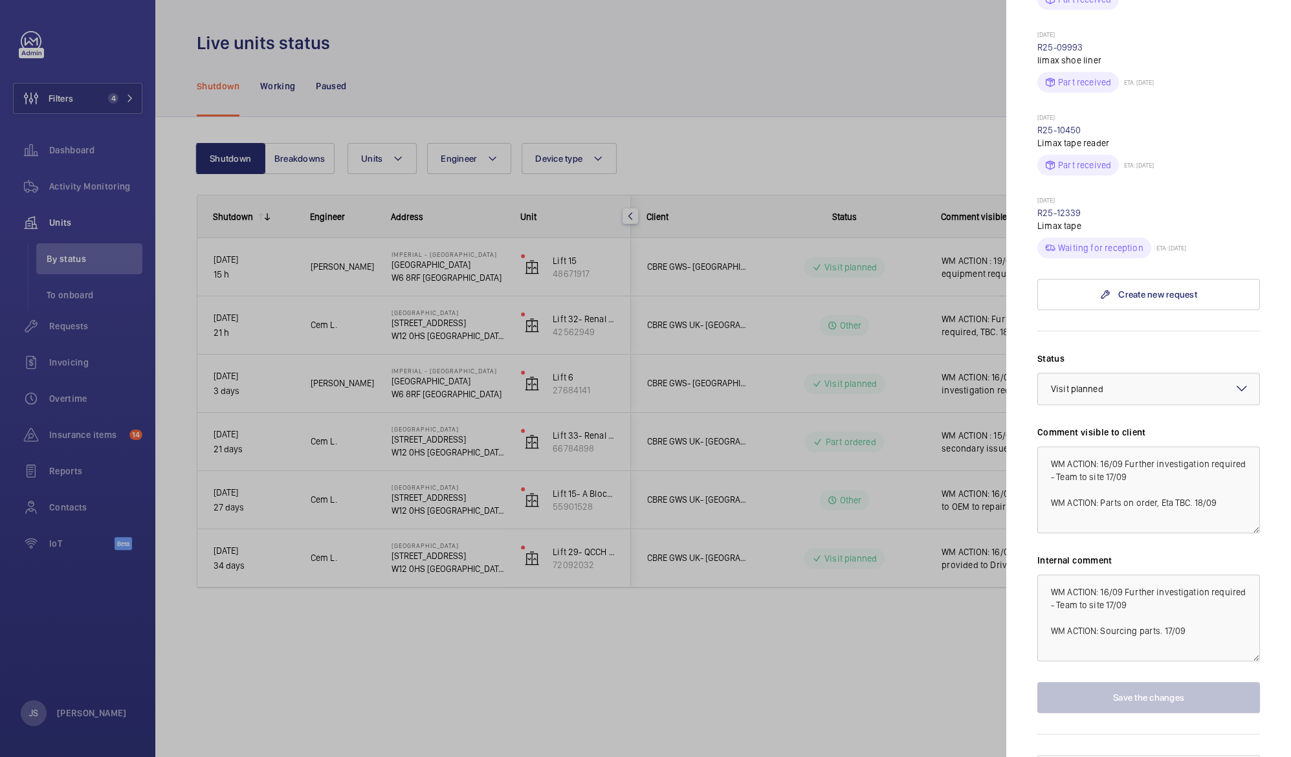
click at [1234, 381] on mat-icon at bounding box center [1242, 389] width 16 height 16
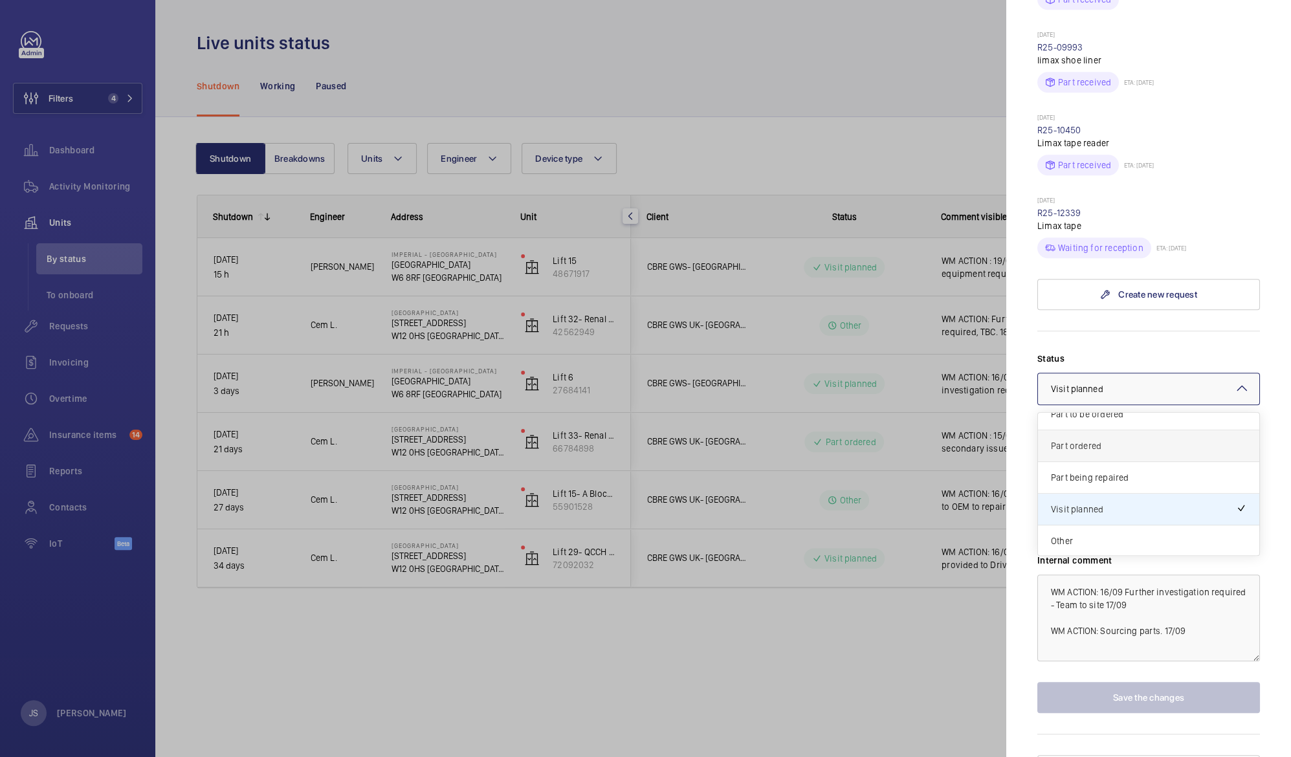
click at [1125, 440] on span "Part ordered" at bounding box center [1148, 446] width 195 height 13
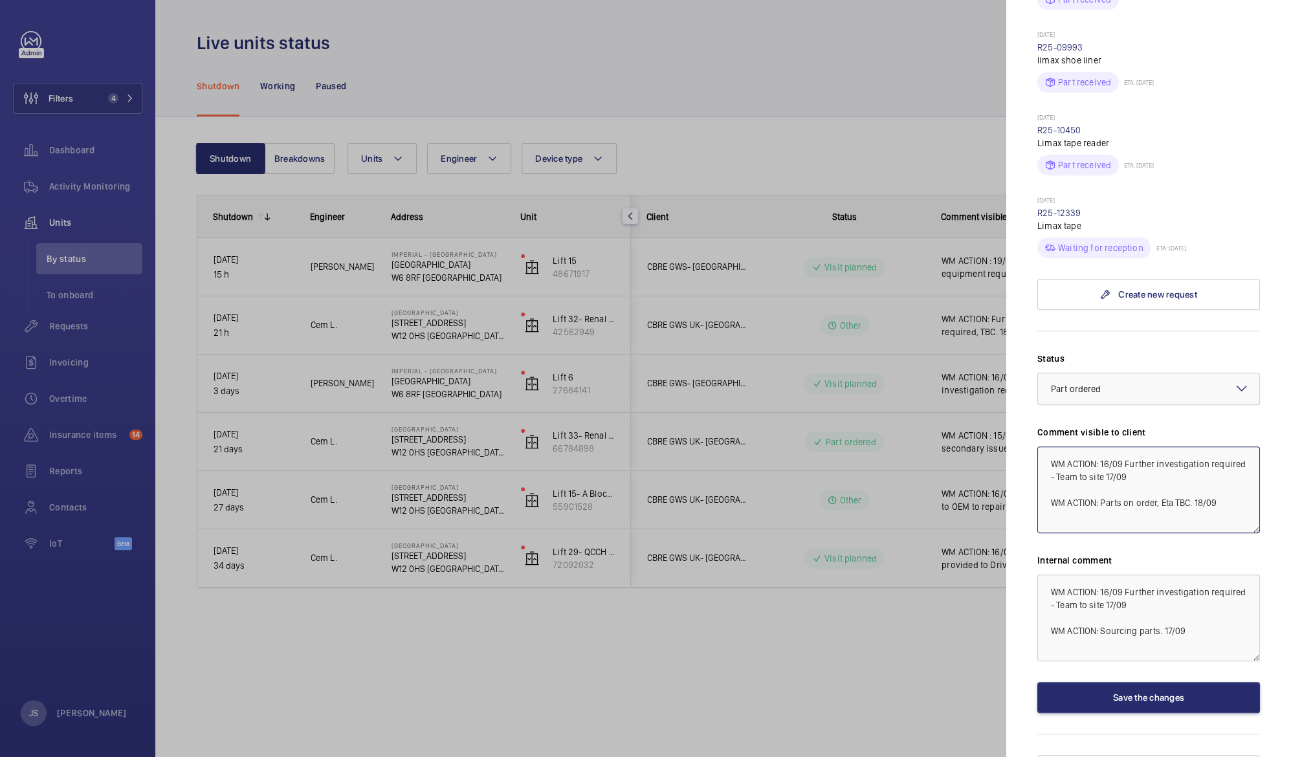
drag, startPoint x: 1101, startPoint y: 440, endPoint x: 1176, endPoint y: 451, distance: 75.2
click at [1176, 451] on textarea "WM ACTION: 16/09 Further investigation required - Team to site 17/09 WM ACTION:…" at bounding box center [1149, 490] width 223 height 87
click at [1066, 483] on textarea "WM ACTION: WM ACTION: Parts on order, Eta TBC. 18/09" at bounding box center [1149, 490] width 223 height 87
click at [1218, 468] on textarea "WM ACTION: WM ACTION: Parts on order, Eta TBC. 18/09" at bounding box center [1149, 490] width 223 height 87
paste textarea "16/09 Further investigation required - Team to site 17/09"
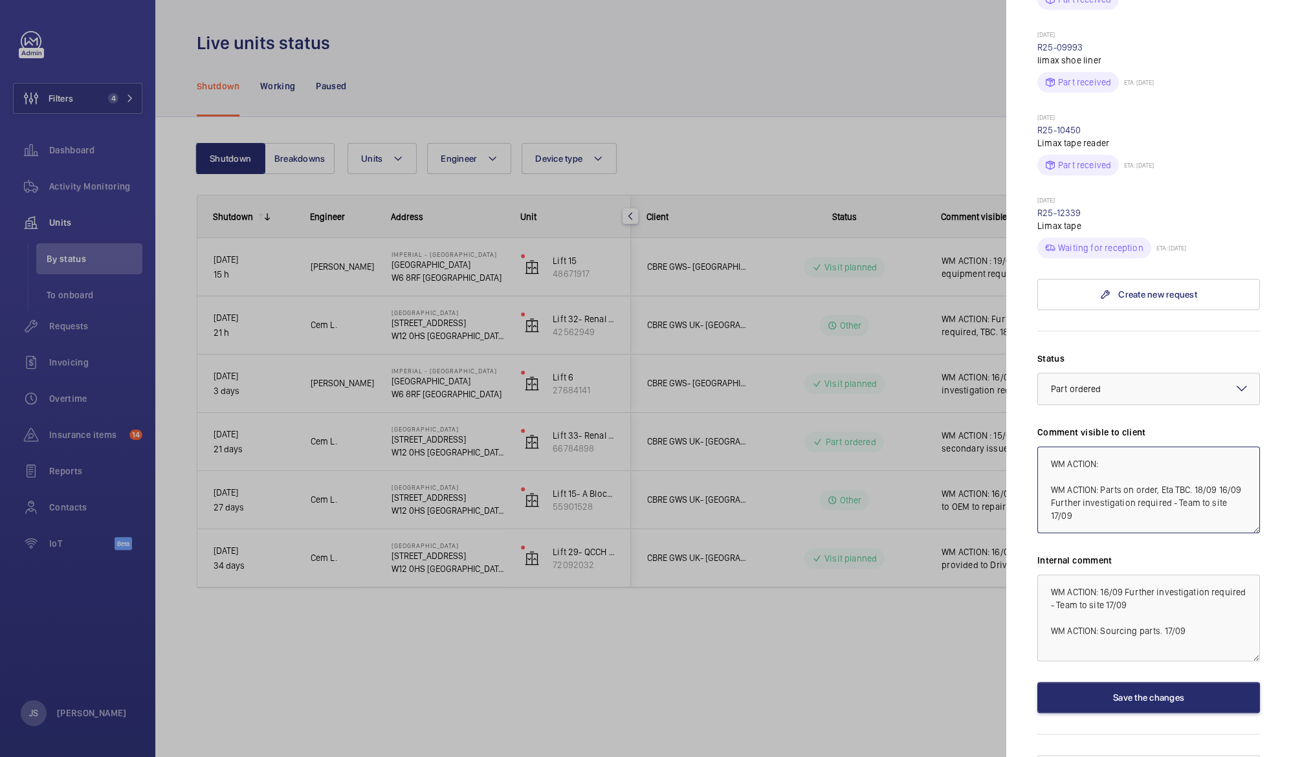
click at [1103, 447] on textarea "WM ACTION: WM ACTION: Parts on order, Eta TBC. 18/09 16/09 Further investigatio…" at bounding box center [1149, 490] width 223 height 87
click at [1222, 447] on textarea "WM ACTION : Parts on order, Eta TBC. 18/09 16/09 Further investigation required…" at bounding box center [1149, 490] width 223 height 87
click at [1106, 447] on textarea "WM ACTION : Parts on order, Eta TBC. 18/09 16/09 Further investigation required…" at bounding box center [1149, 490] width 223 height 87
click at [1104, 447] on textarea "WM ACTION : Parts on order, Eta TBC. 18/09 16/09 Further investigation required…" at bounding box center [1149, 490] width 223 height 87
click at [1084, 447] on textarea "WM ACTION : 18/09 Parts on order, Eta TBC. 18/09 16/09 Further investigation re…" at bounding box center [1149, 490] width 223 height 87
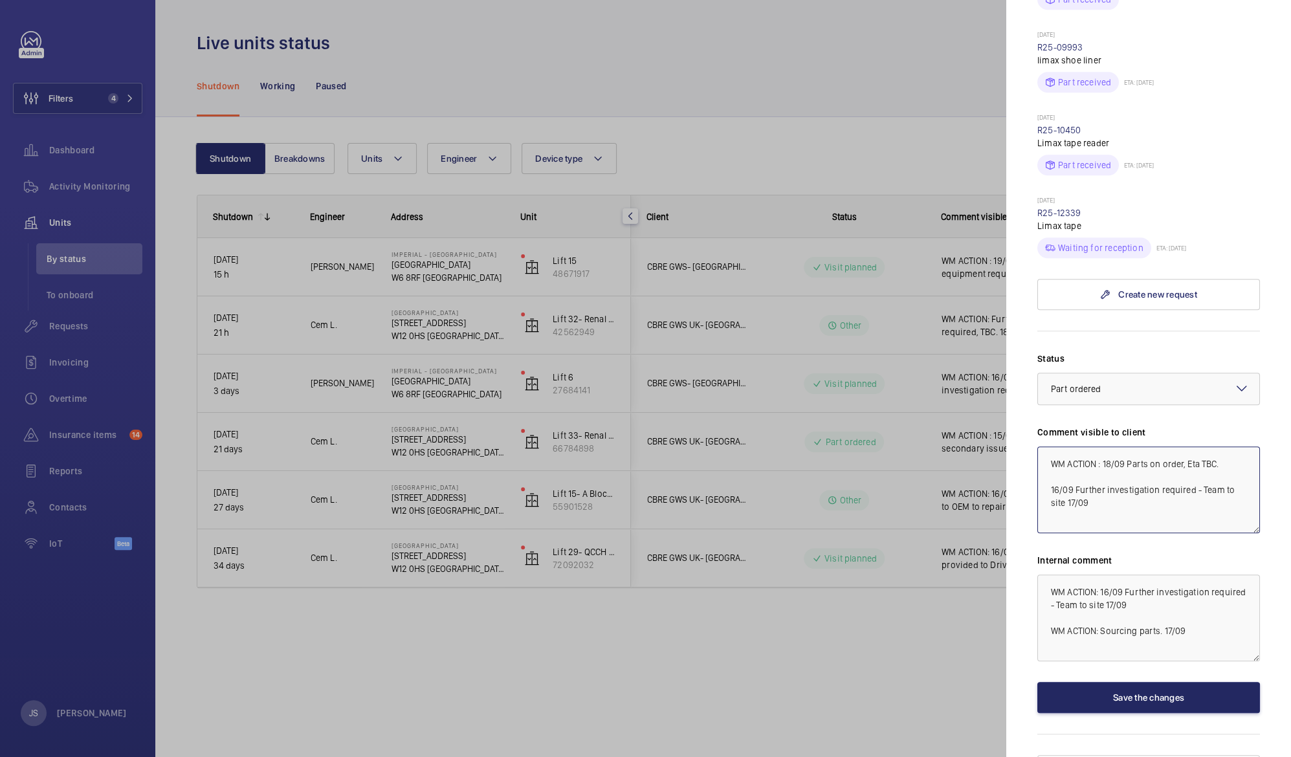
type textarea "WM ACTION : 18/09 Parts on order, Eta TBC. 16/09 Further investigation required…"
click at [1138, 682] on button "Save the changes" at bounding box center [1149, 697] width 223 height 31
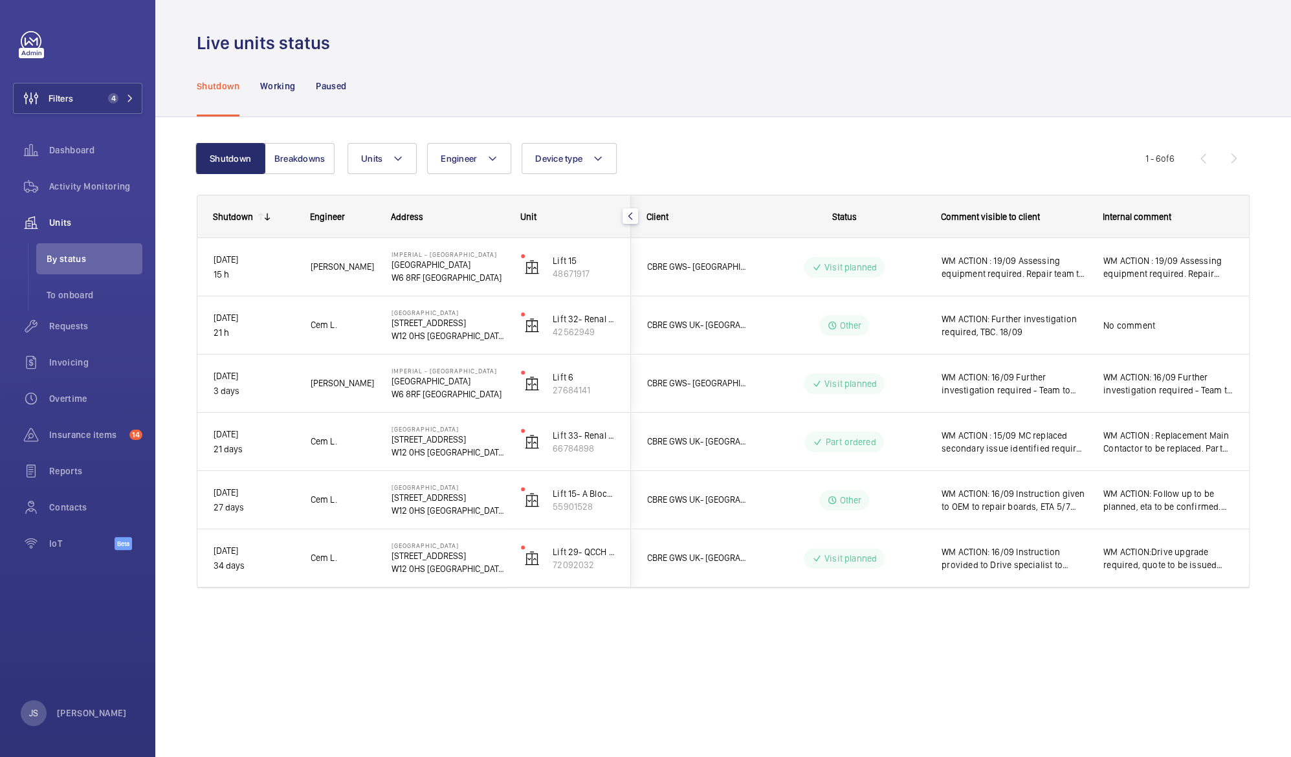
scroll to position [0, 0]
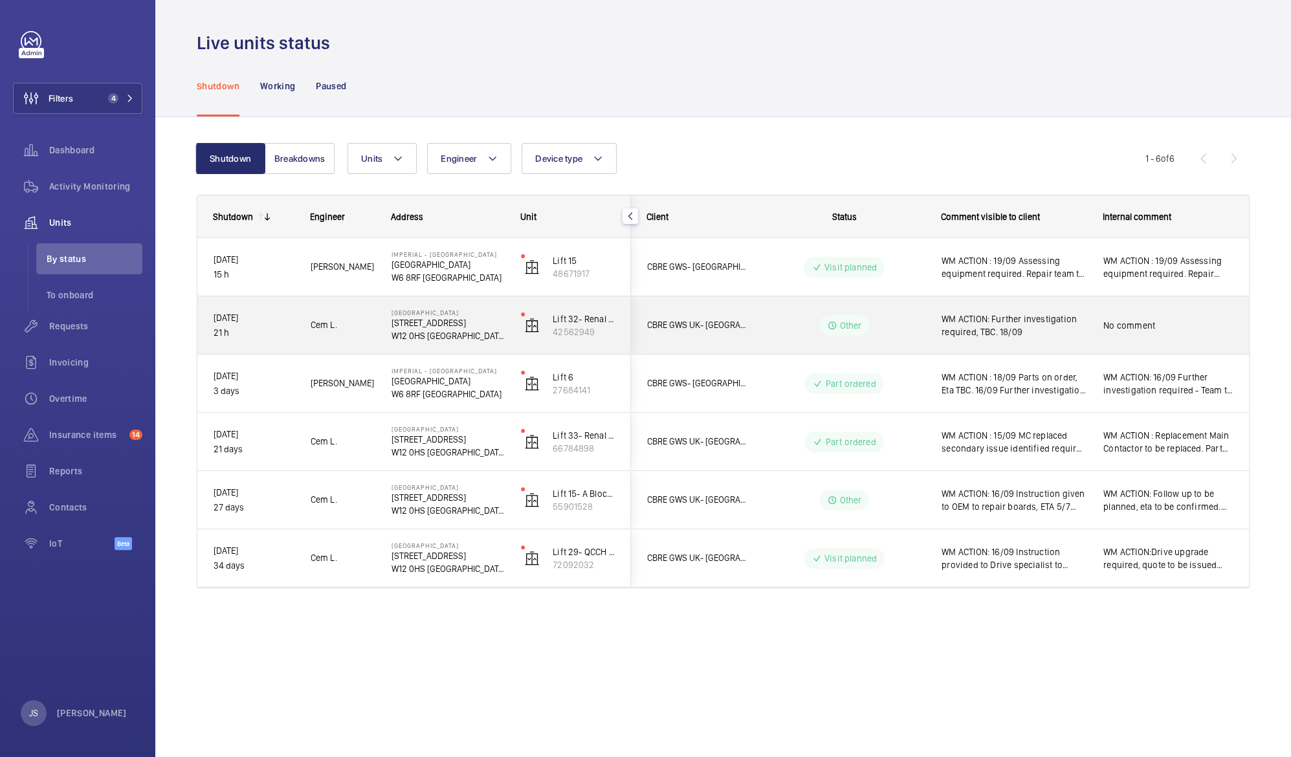
click at [1003, 331] on span "WM ACTION: Further investigation required, TBC. 18/09" at bounding box center [1014, 326] width 145 height 26
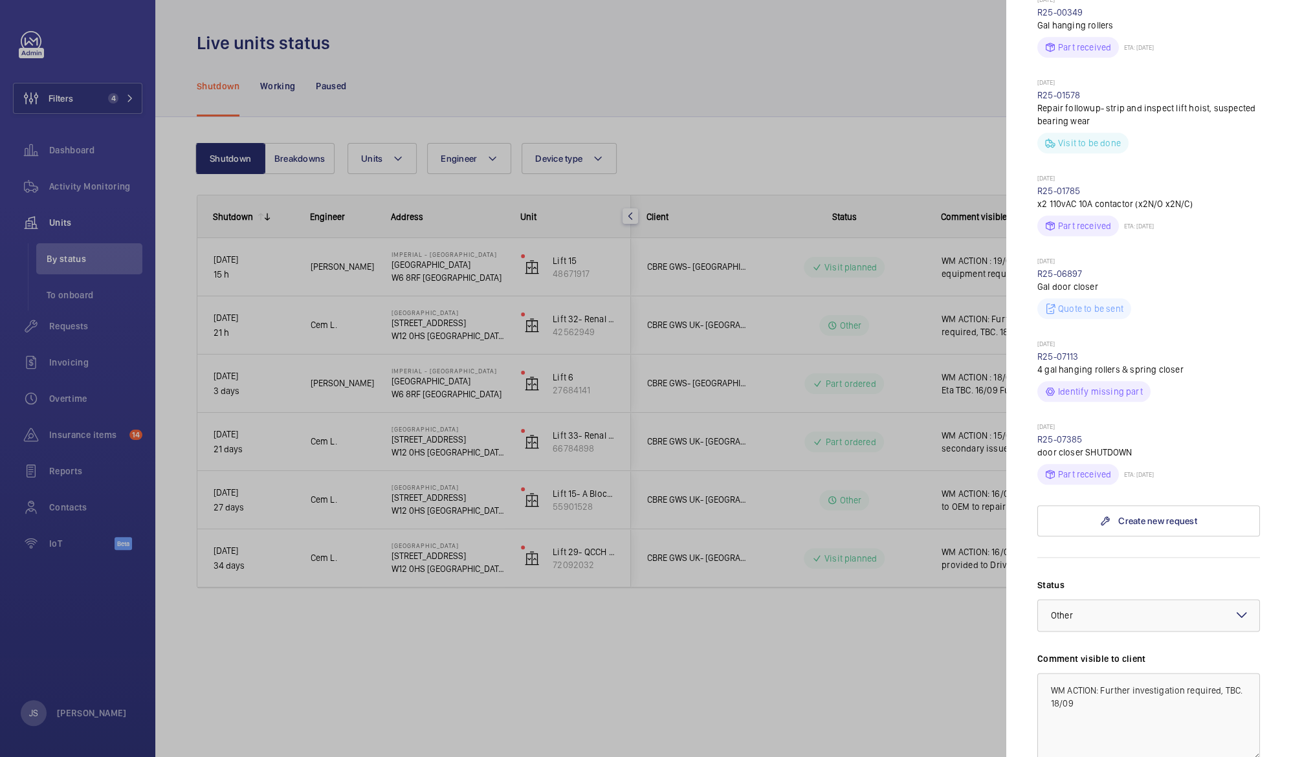
scroll to position [871, 0]
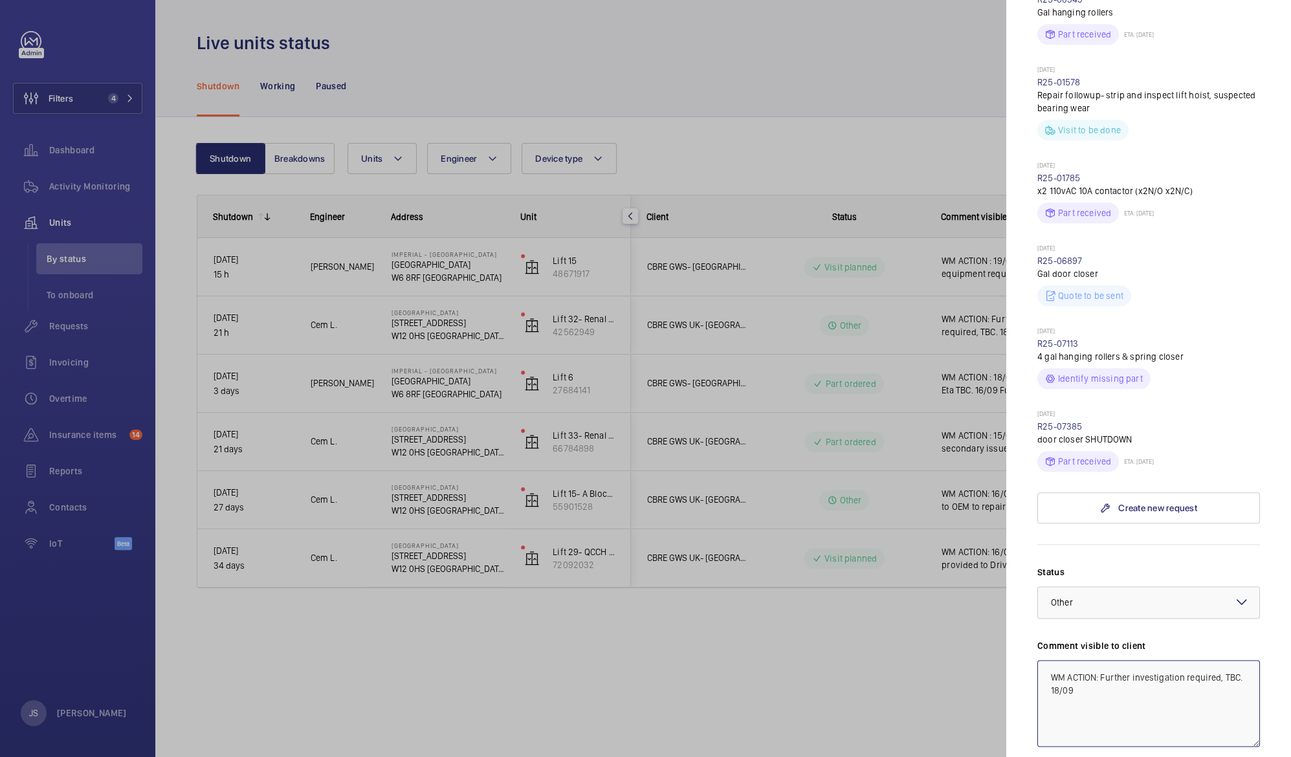
drag, startPoint x: 1050, startPoint y: 653, endPoint x: 1103, endPoint y: 662, distance: 54.0
click at [1103, 662] on textarea "WM ACTION: Further investigation required, TBC. 18/09" at bounding box center [1149, 703] width 223 height 87
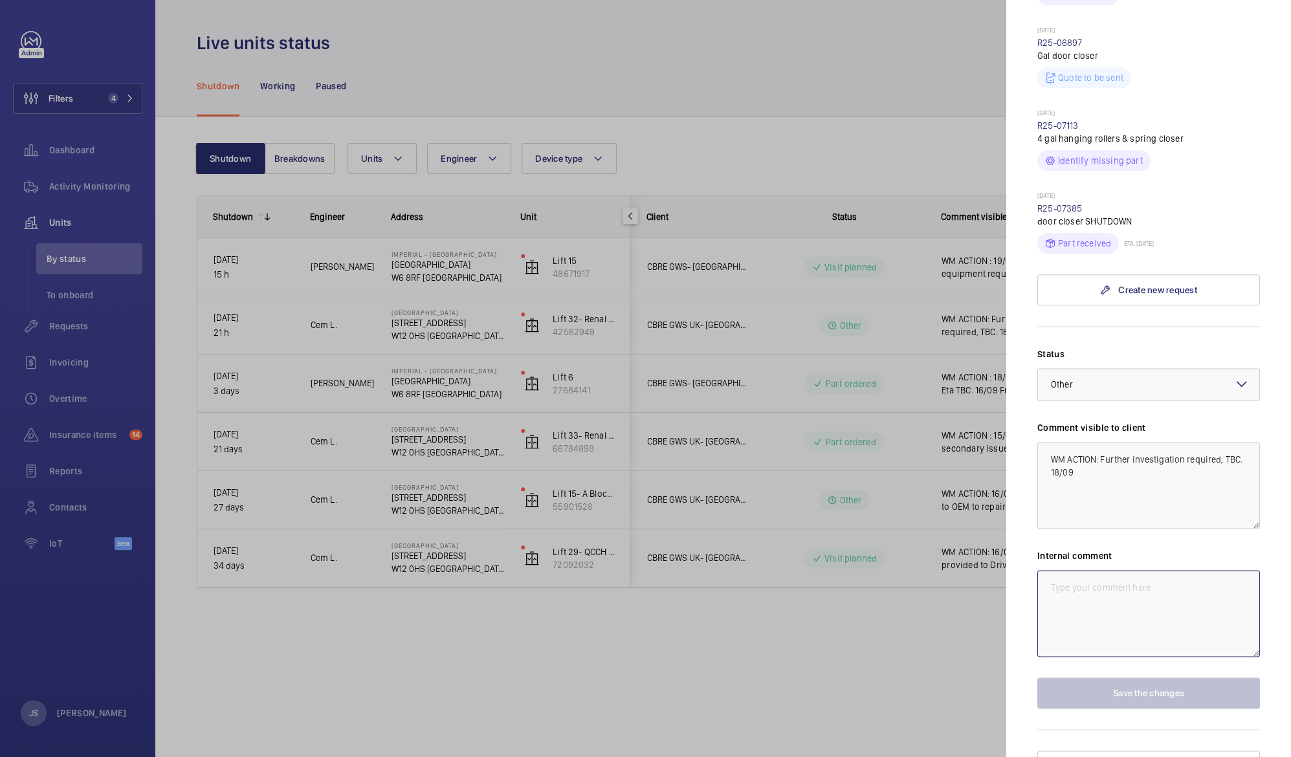
click at [1097, 570] on textarea at bounding box center [1149, 613] width 223 height 87
paste textarea "WM ACTION: Further investigation required, TBC. 18/09"
type textarea "WM ACTION: Further investigation required, TBC. 18/09"
click at [1102, 442] on textarea "WM ACTION: Further investigation required, TBC. 18/09" at bounding box center [1149, 485] width 223 height 87
click at [865, 27] on div at bounding box center [645, 378] width 1291 height 757
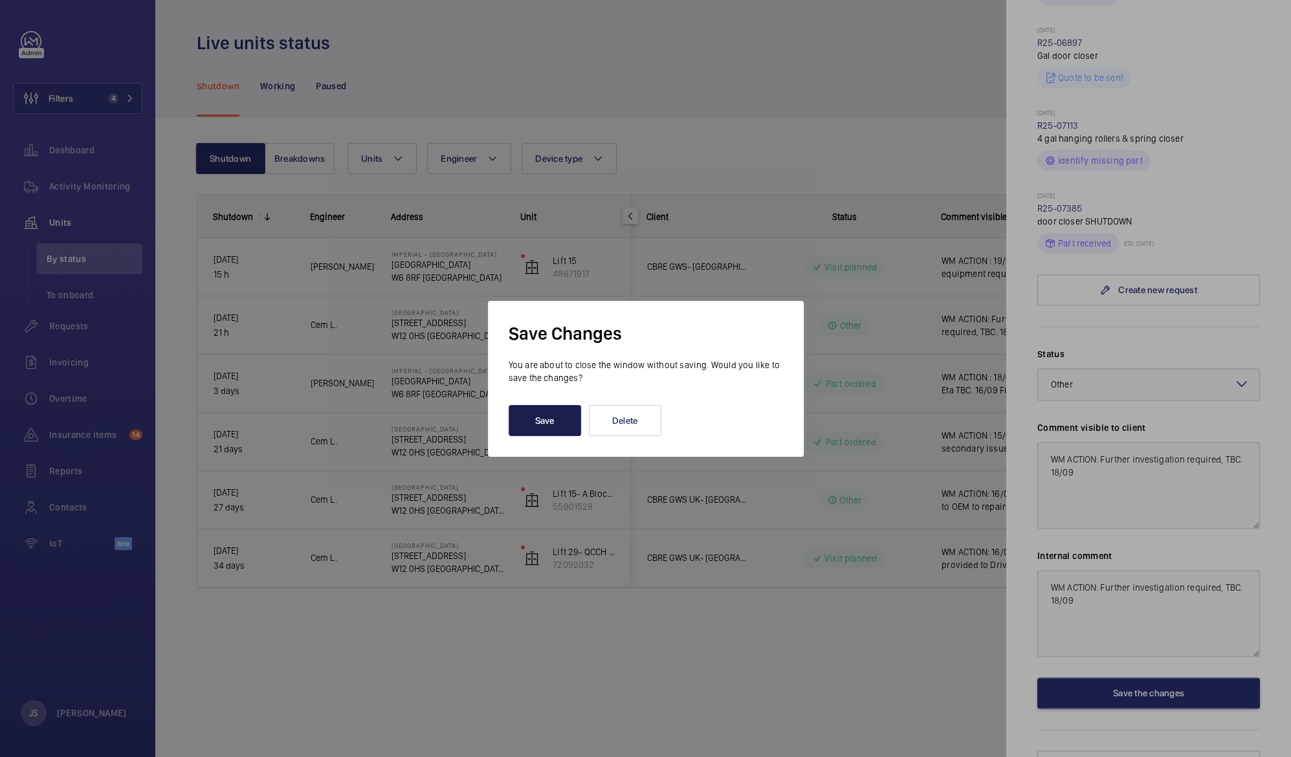
click at [554, 419] on button "Save" at bounding box center [545, 420] width 73 height 31
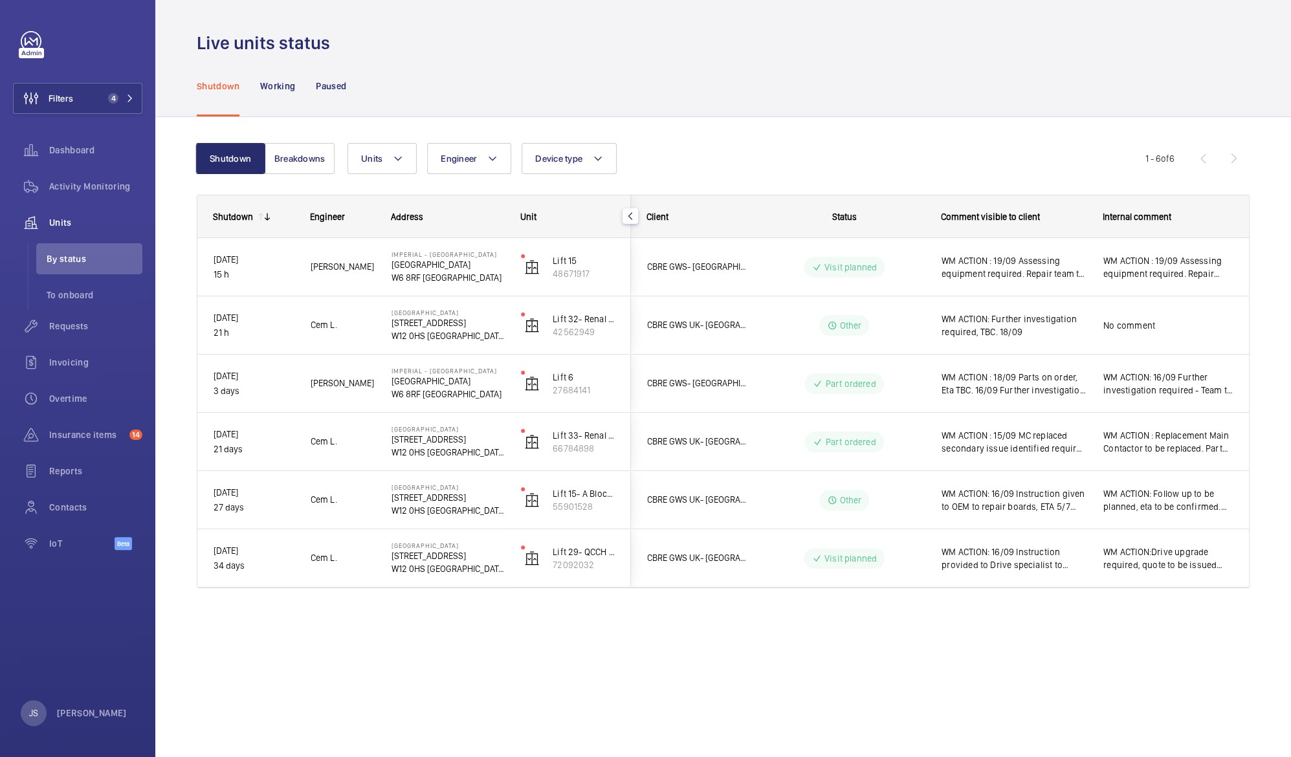
scroll to position [0, 0]
click at [71, 106] on span "Filters" at bounding box center [44, 98] width 60 height 31
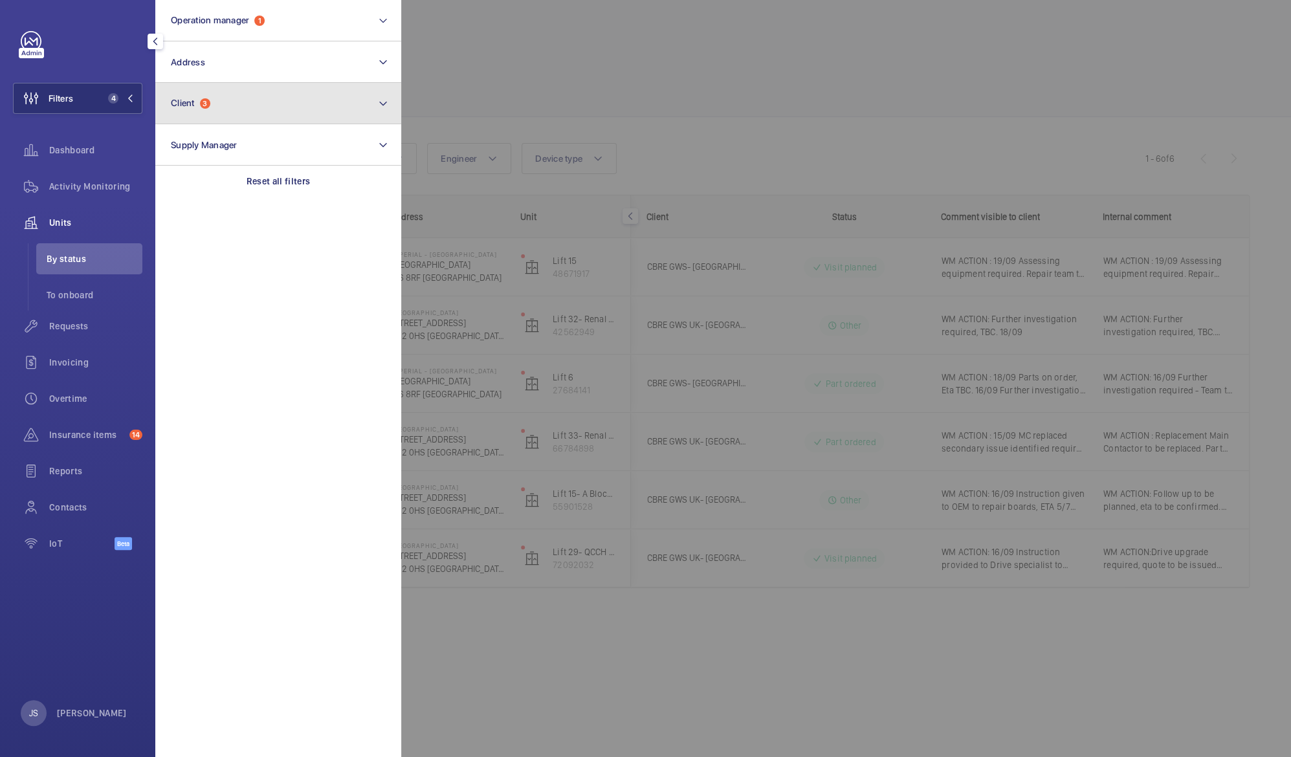
click at [175, 104] on span "Client" at bounding box center [183, 103] width 24 height 10
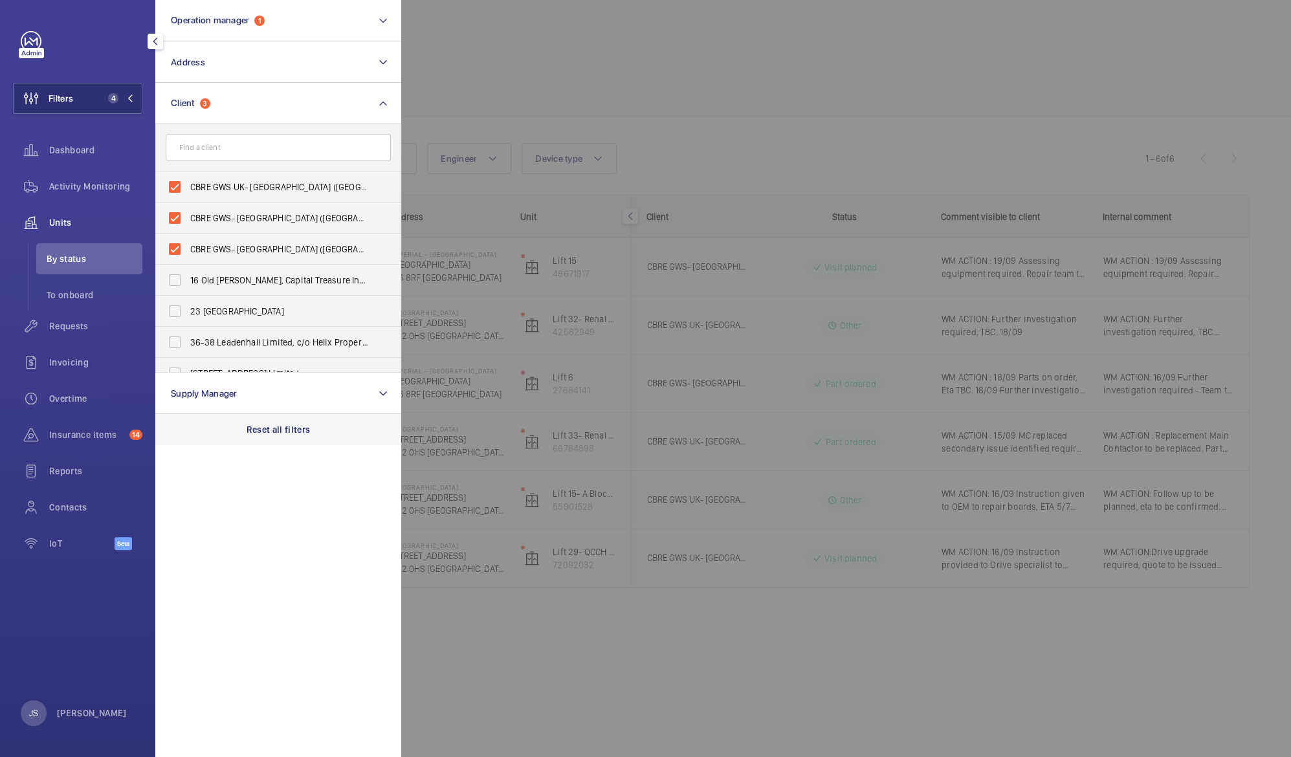
click at [253, 427] on p "Reset all filters" at bounding box center [279, 429] width 64 height 13
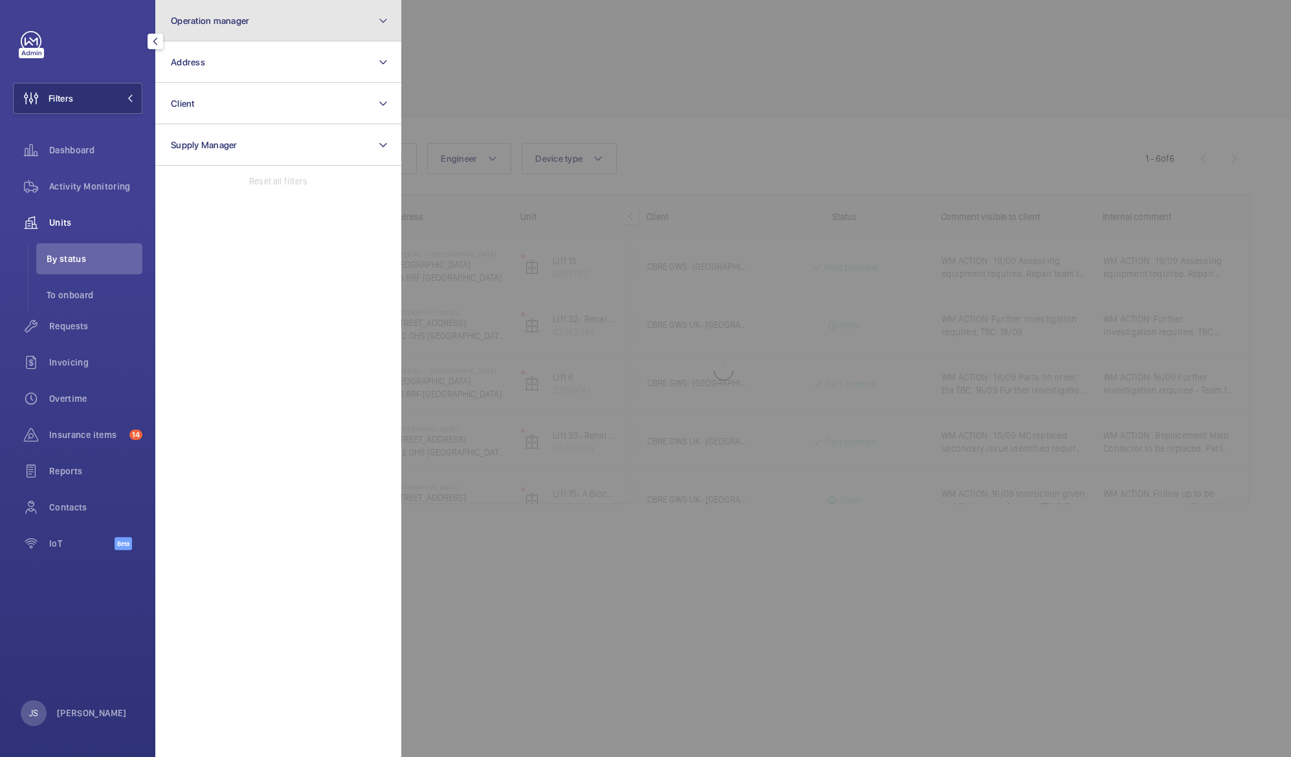
click at [233, 26] on button "Operation manager" at bounding box center [278, 20] width 246 height 41
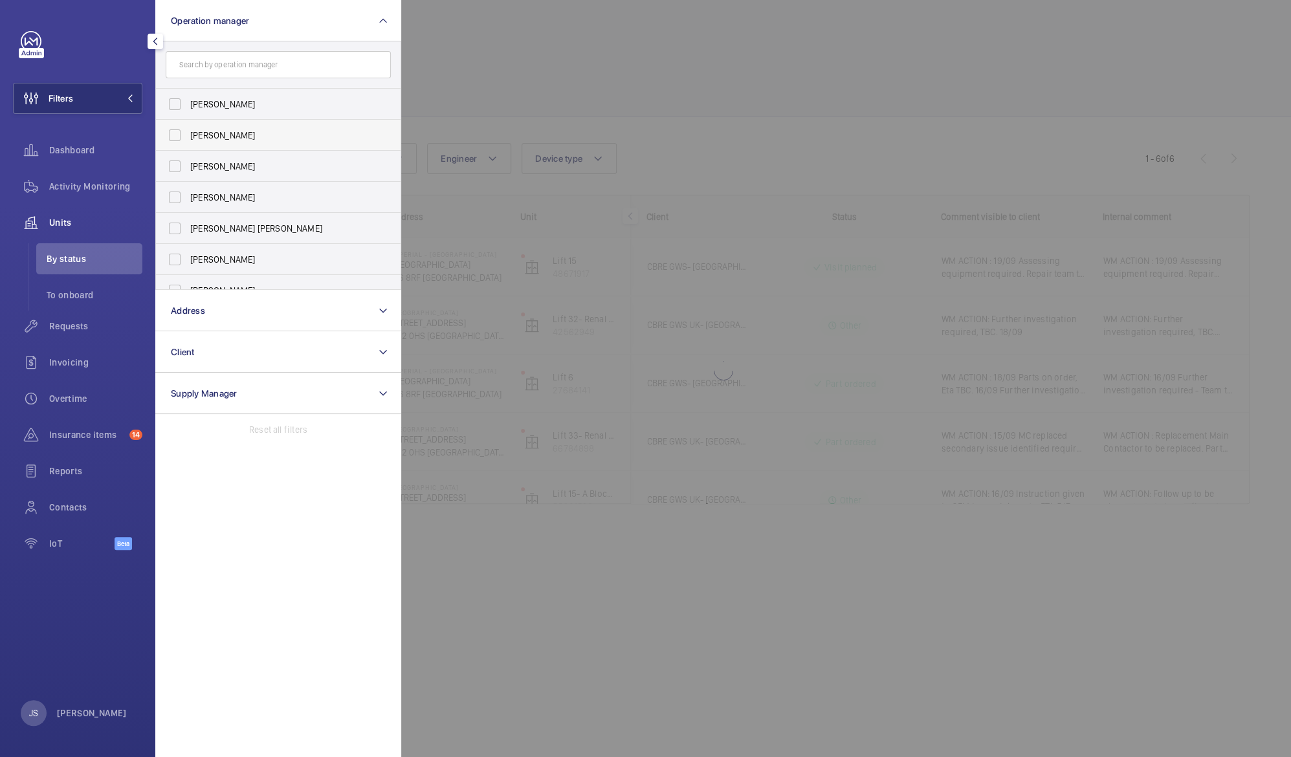
click at [218, 136] on span "[PERSON_NAME]" at bounding box center [279, 135] width 178 height 13
click at [188, 136] on input "[PERSON_NAME]" at bounding box center [175, 135] width 26 height 26
checkbox input "true"
click at [484, 87] on div at bounding box center [1046, 378] width 1291 height 757
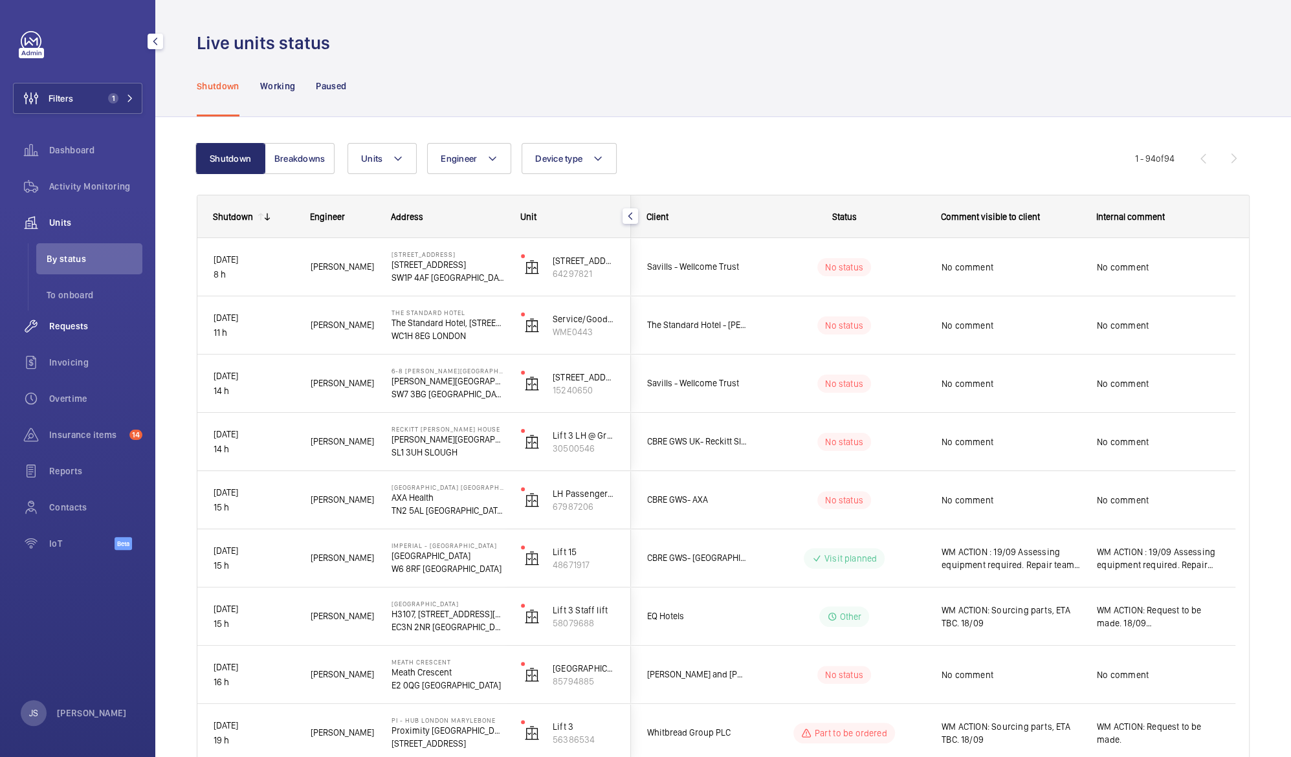
click at [59, 327] on span "Requests" at bounding box center [95, 326] width 93 height 13
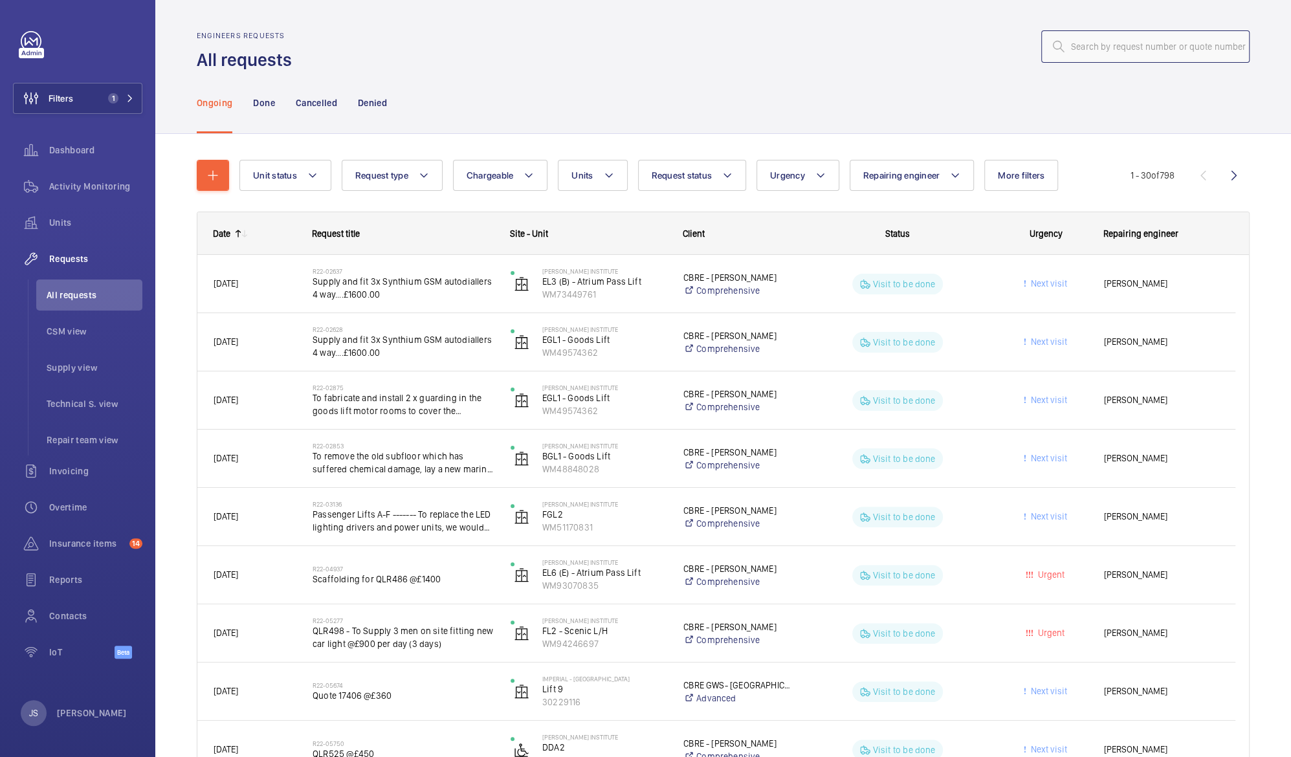
click at [1077, 53] on input "text" at bounding box center [1146, 46] width 208 height 32
paste input "WME0201"
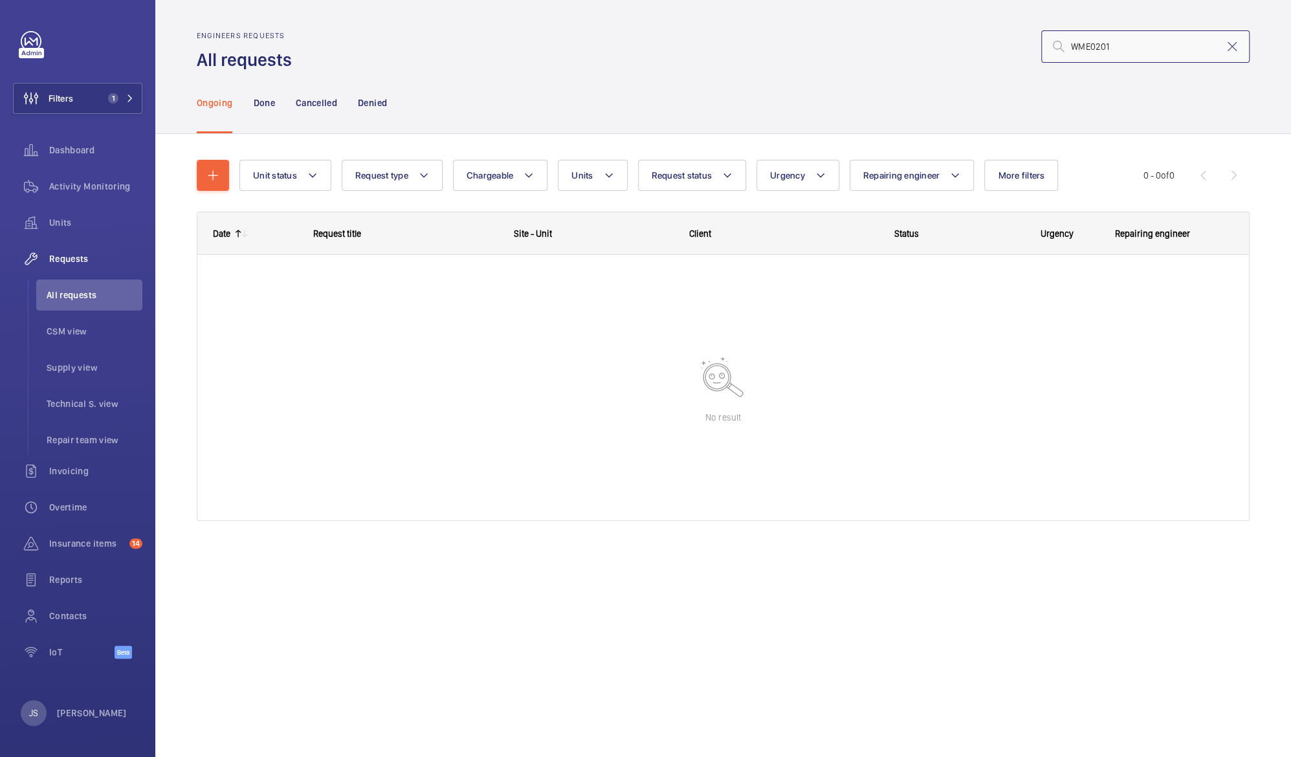
type input "WME0201"
click at [54, 151] on span "Dashboard" at bounding box center [95, 150] width 93 height 13
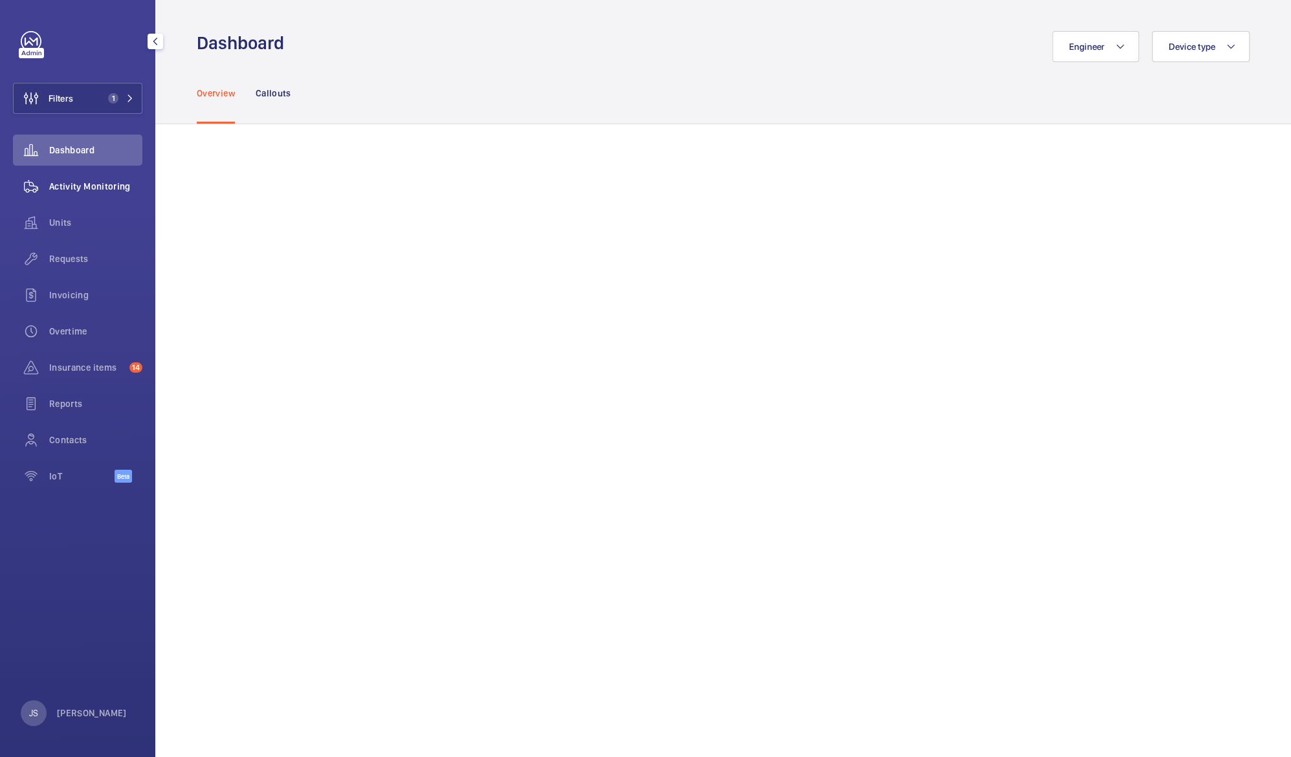
click at [58, 182] on span "Activity Monitoring" at bounding box center [95, 186] width 93 height 13
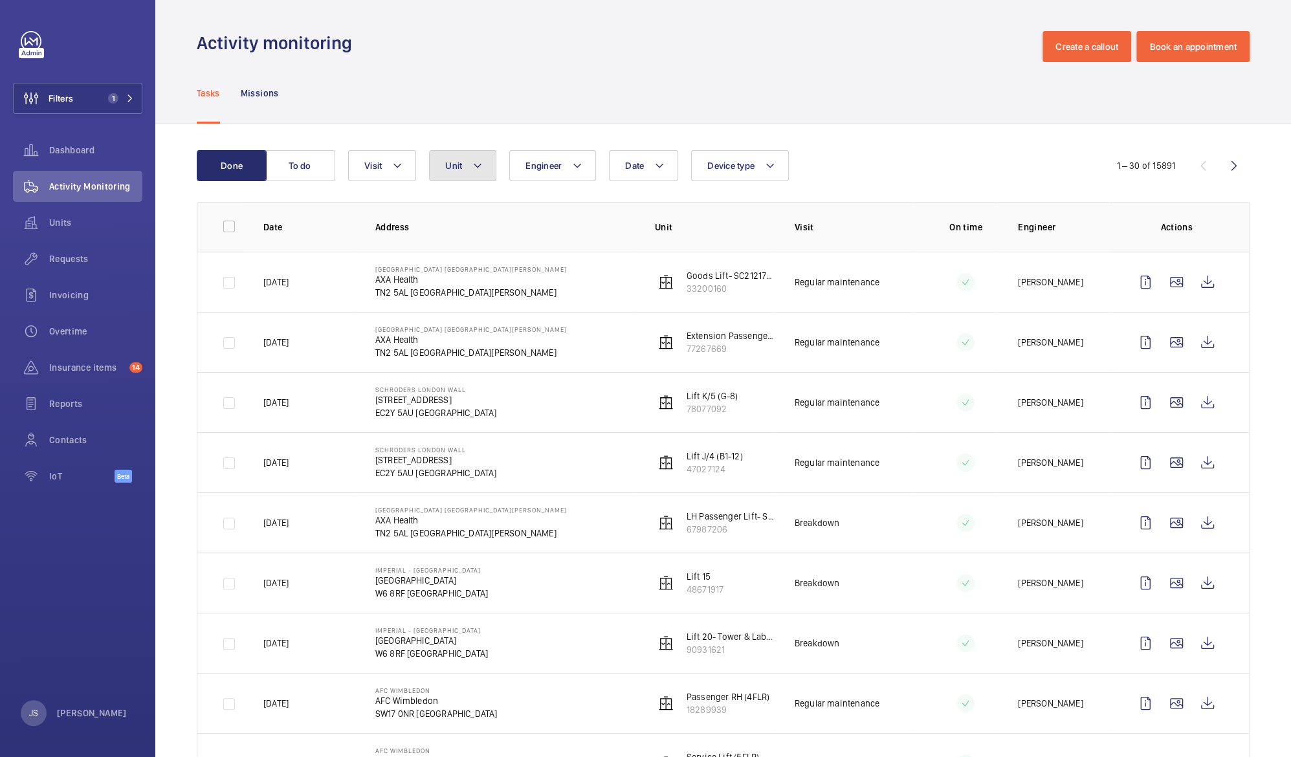
click at [474, 168] on mat-icon at bounding box center [478, 166] width 10 height 16
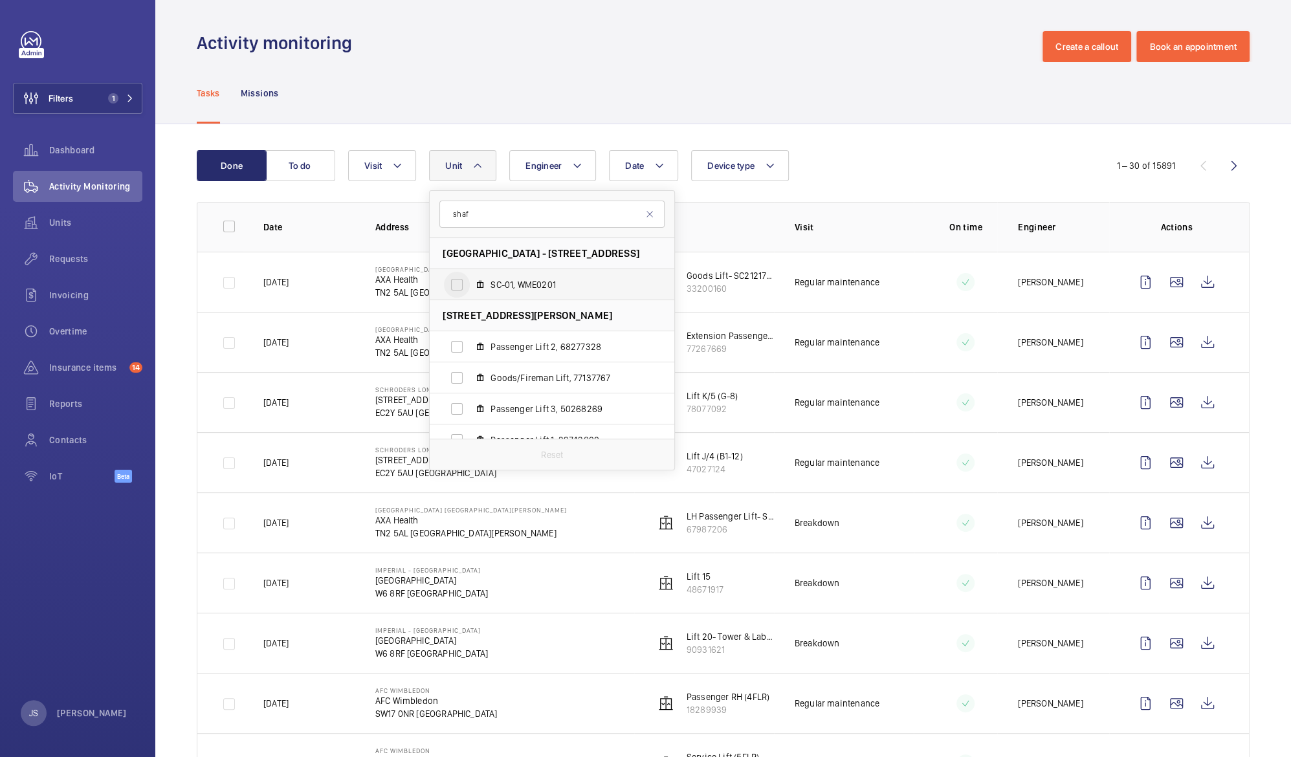
type input "shaf"
click at [460, 284] on input "SC-01, WME0201" at bounding box center [457, 285] width 26 height 26
checkbox input "true"
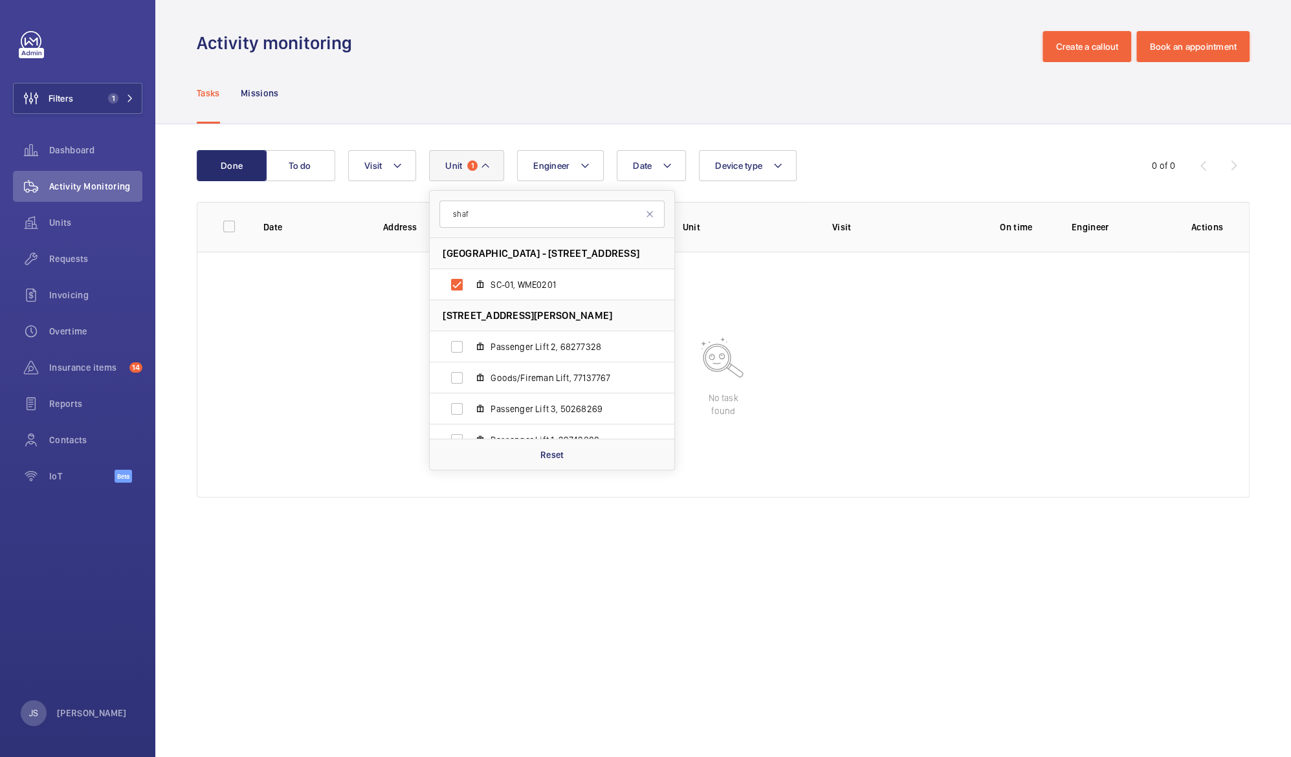
click at [367, 520] on div "Done To do Date Engineer Unit 1 shaf [GEOGRAPHIC_DATA] - [STREET_ADDRESS][GEOGR…" at bounding box center [723, 326] width 1136 height 405
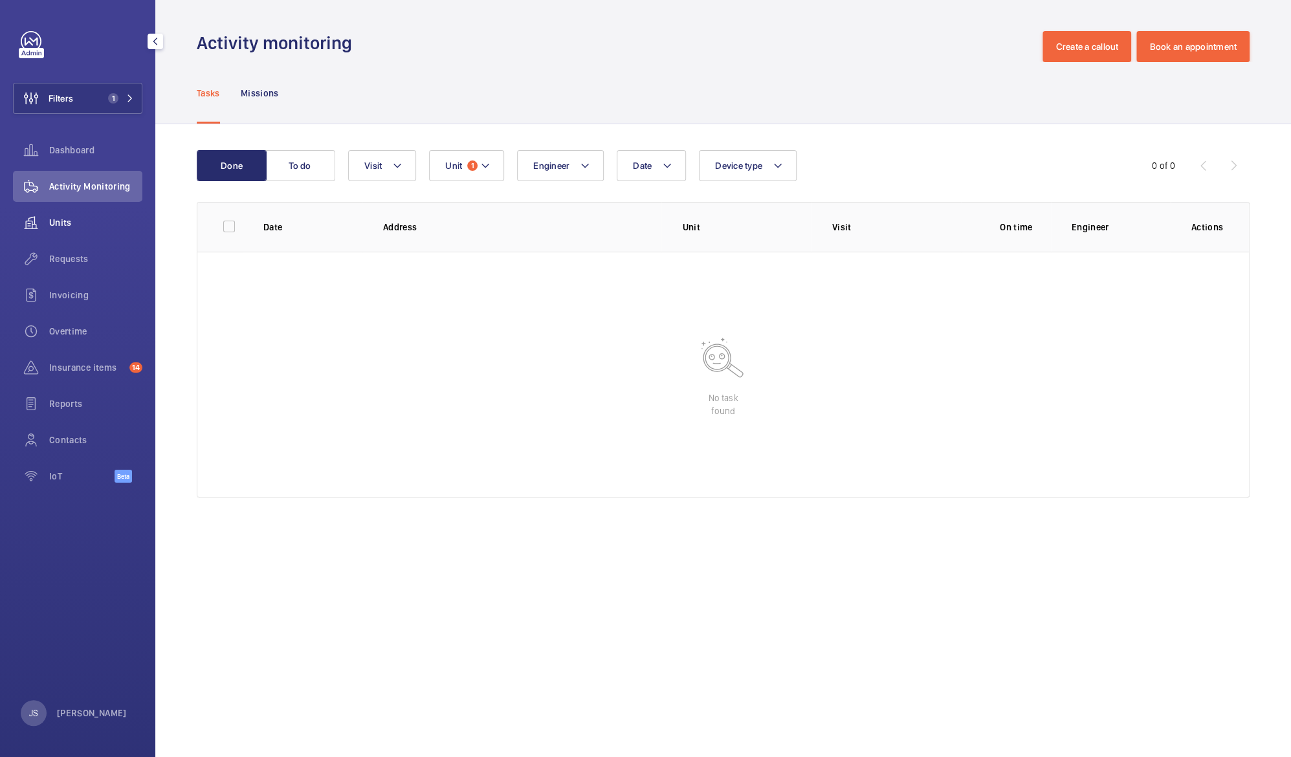
click at [60, 226] on span "Units" at bounding box center [95, 222] width 93 height 13
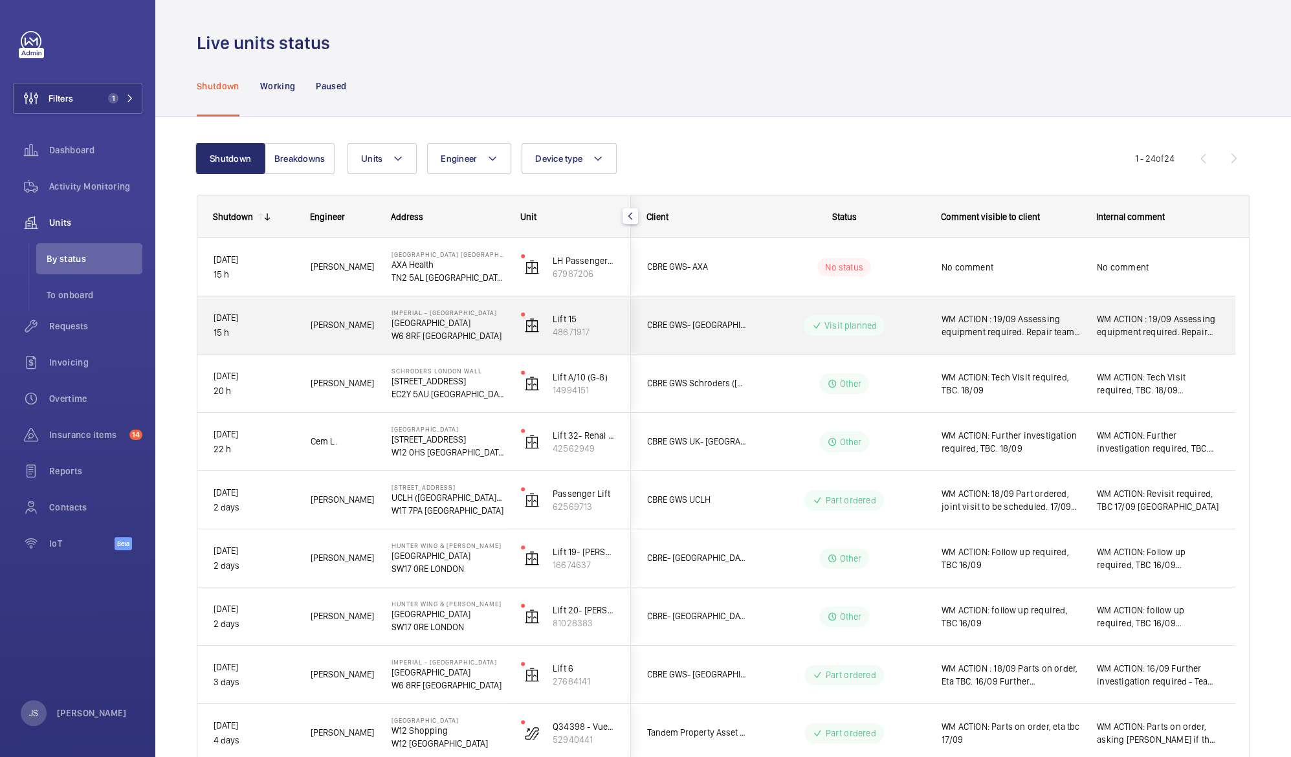
click at [419, 319] on p "[GEOGRAPHIC_DATA]" at bounding box center [448, 323] width 113 height 13
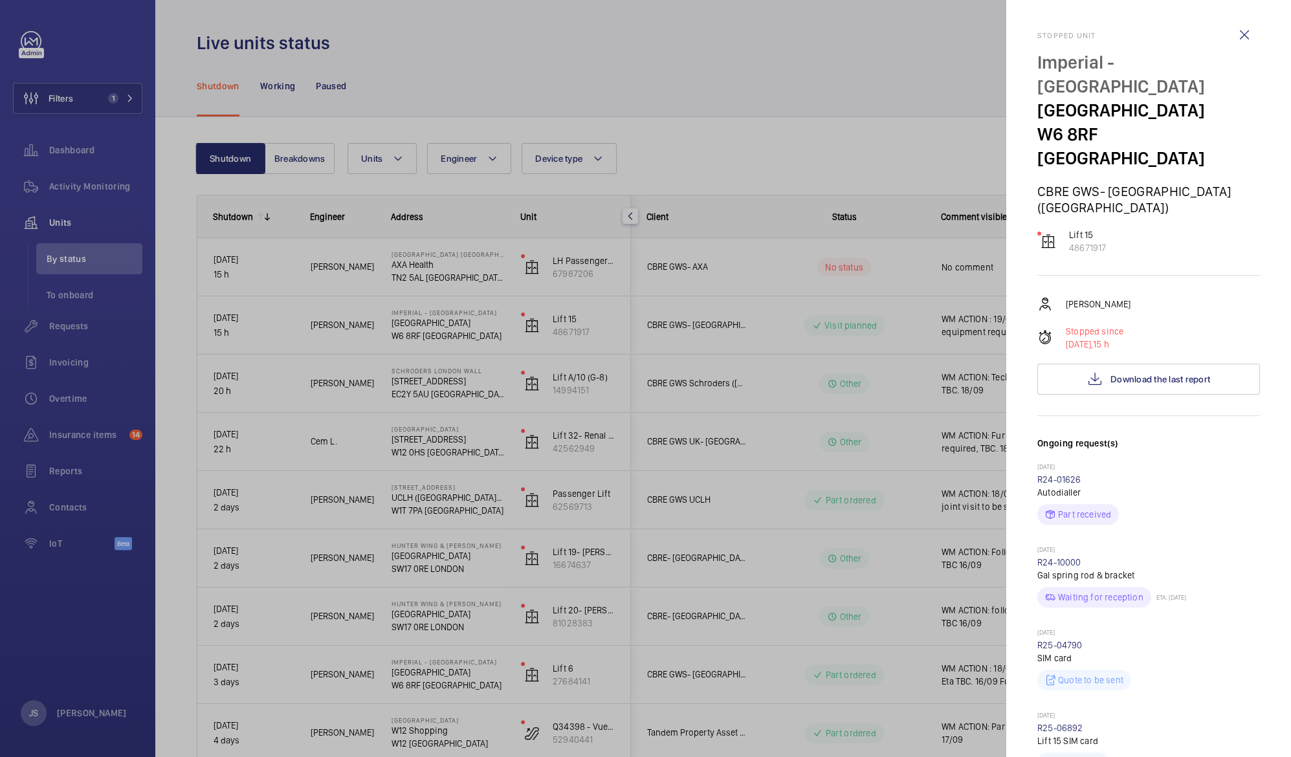
click at [561, 102] on div at bounding box center [645, 378] width 1291 height 757
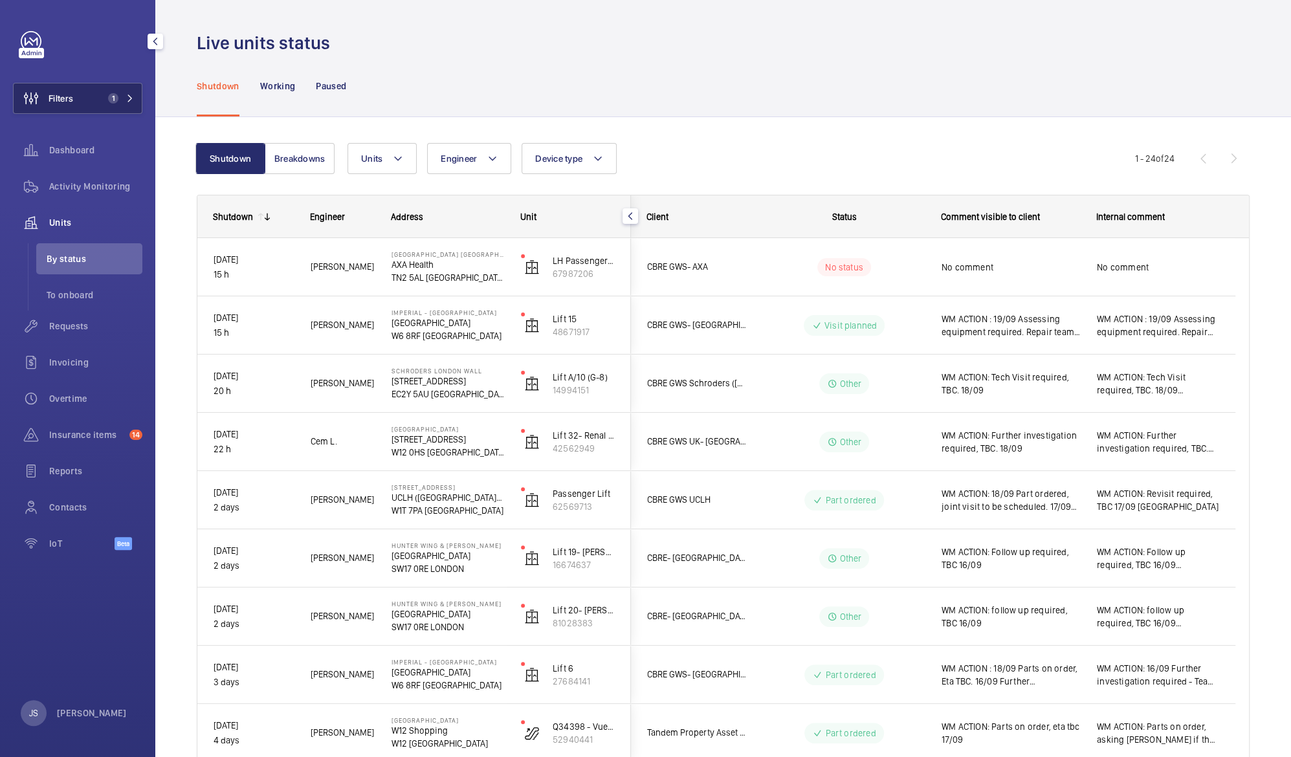
click at [63, 104] on span "Filters" at bounding box center [61, 98] width 25 height 13
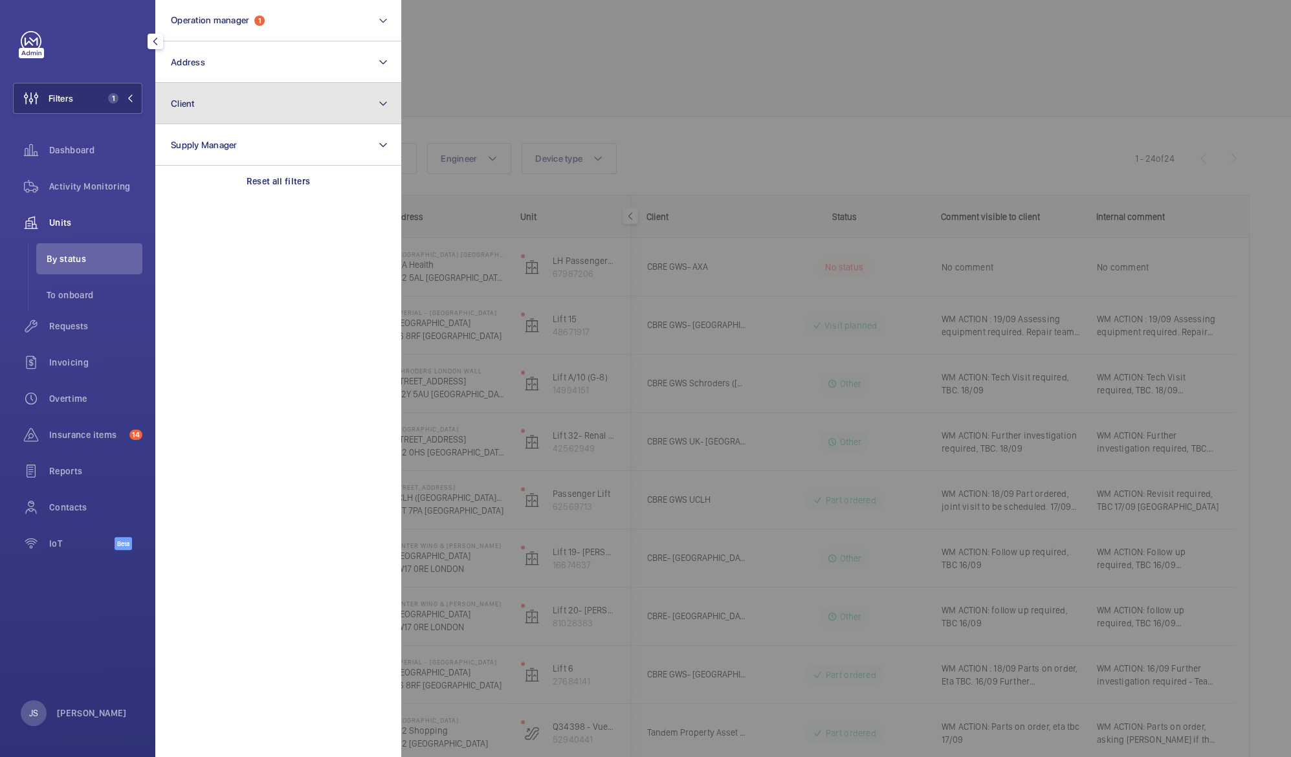
click at [183, 106] on span "Client" at bounding box center [183, 103] width 24 height 10
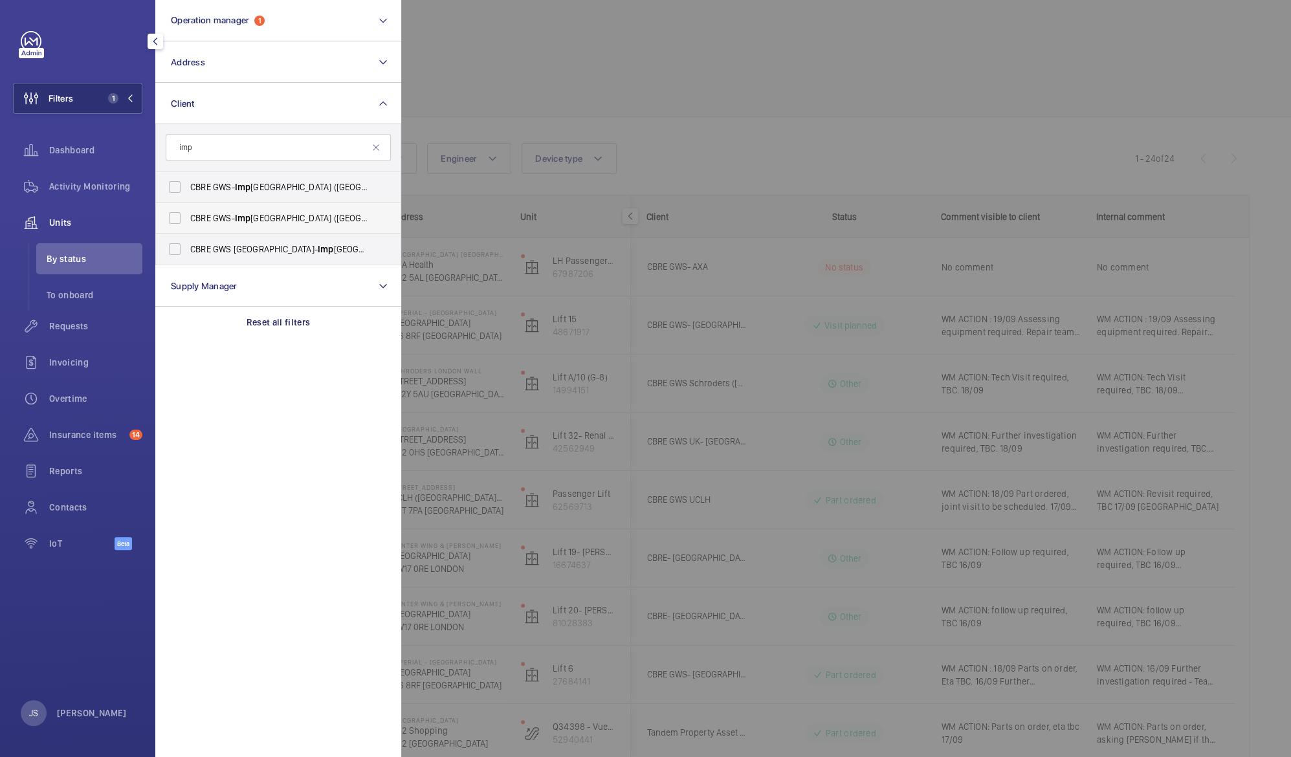
type input "imp"
click at [210, 216] on span "CBRE GWS- [GEOGRAPHIC_DATA] ([GEOGRAPHIC_DATA][PERSON_NAME])" at bounding box center [279, 218] width 178 height 13
click at [188, 216] on input "CBRE GWS- [GEOGRAPHIC_DATA] ([GEOGRAPHIC_DATA][PERSON_NAME])" at bounding box center [175, 218] width 26 height 26
checkbox input "true"
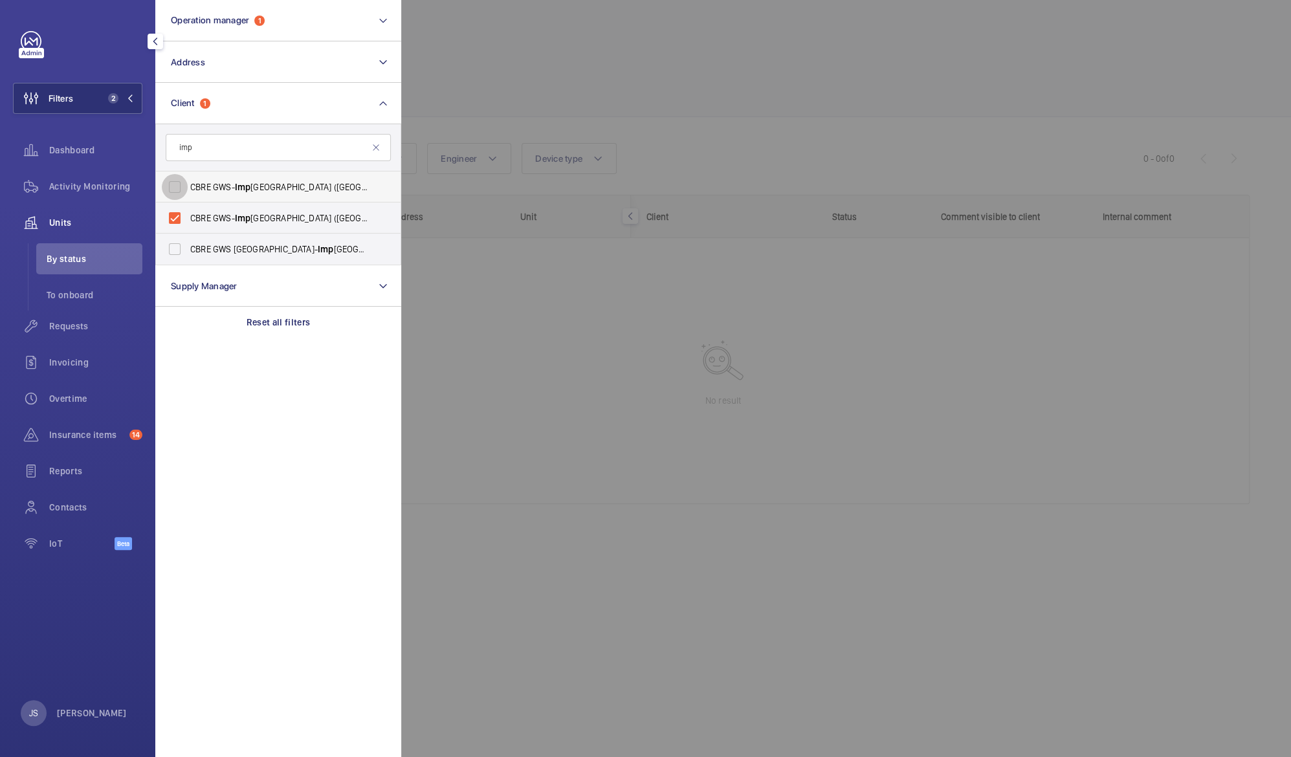
click at [182, 186] on input "CBRE GWS- [GEOGRAPHIC_DATA] ([GEOGRAPHIC_DATA])" at bounding box center [175, 187] width 26 height 26
checkbox input "true"
click at [180, 212] on input "CBRE GWS- [GEOGRAPHIC_DATA] ([GEOGRAPHIC_DATA][PERSON_NAME])" at bounding box center [175, 218] width 26 height 26
checkbox input "false"
click at [476, 389] on div at bounding box center [1046, 378] width 1291 height 757
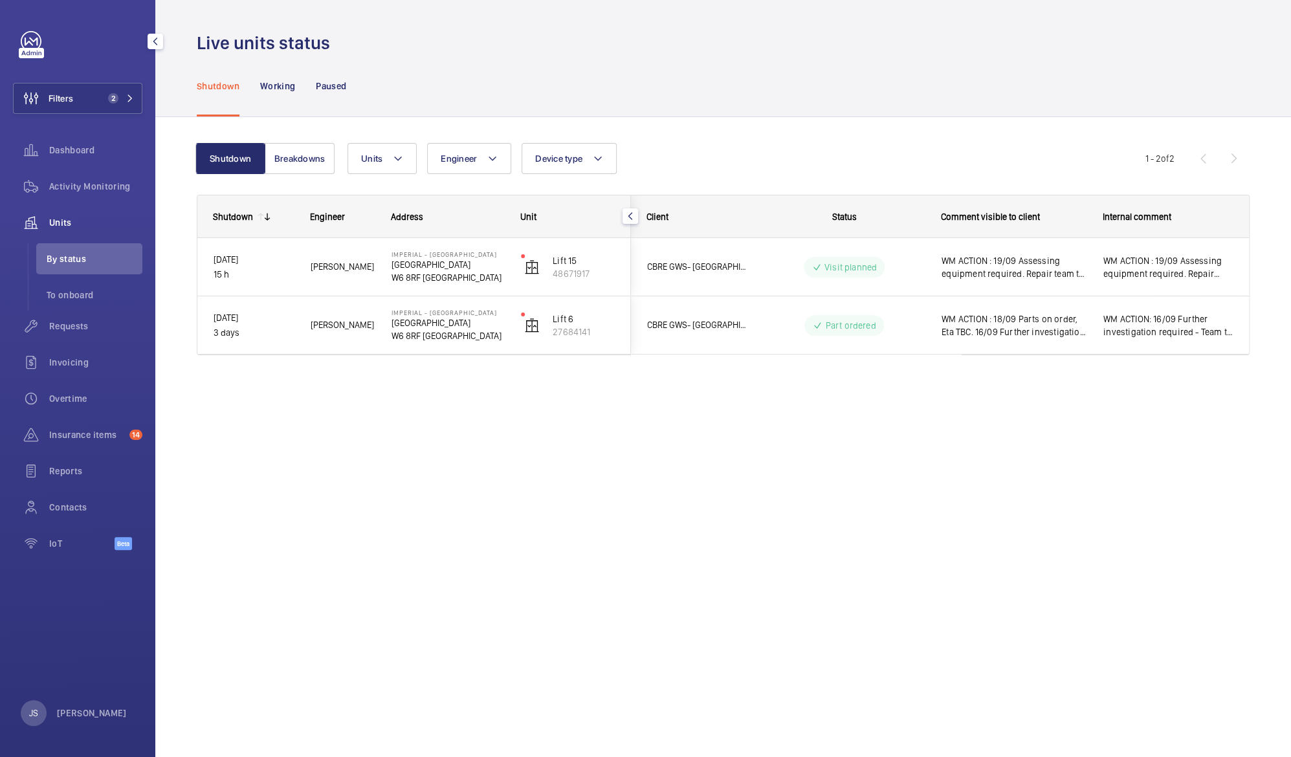
click at [365, 456] on div "Live units status Shutdown Working Paused Shutdown Breakdowns Units Engineer De…" at bounding box center [723, 378] width 1136 height 757
